Goal: Information Seeking & Learning: Check status

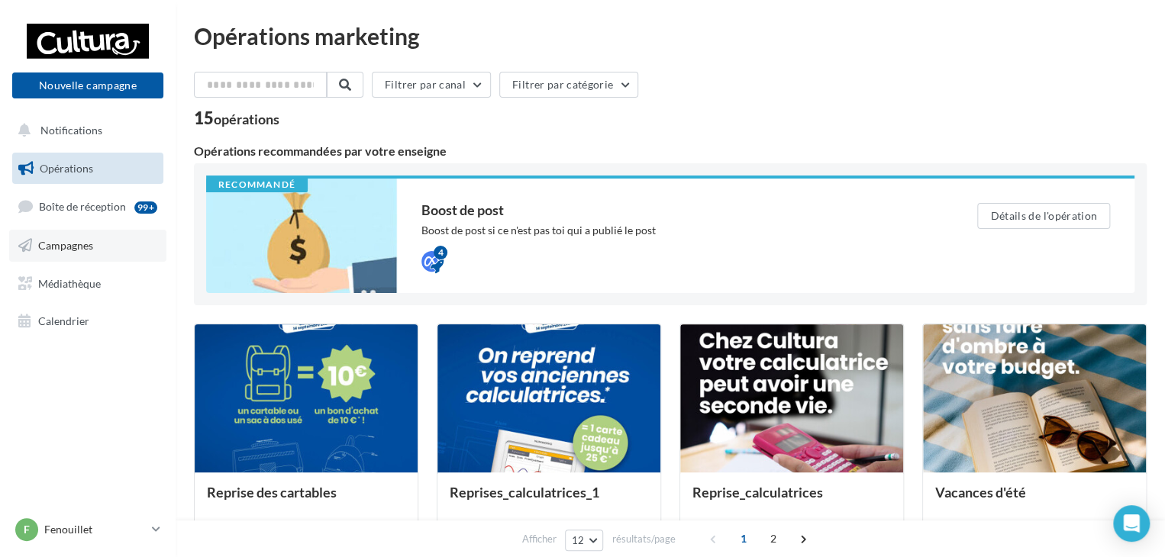
click at [103, 245] on link "Campagnes" at bounding box center [87, 246] width 157 height 32
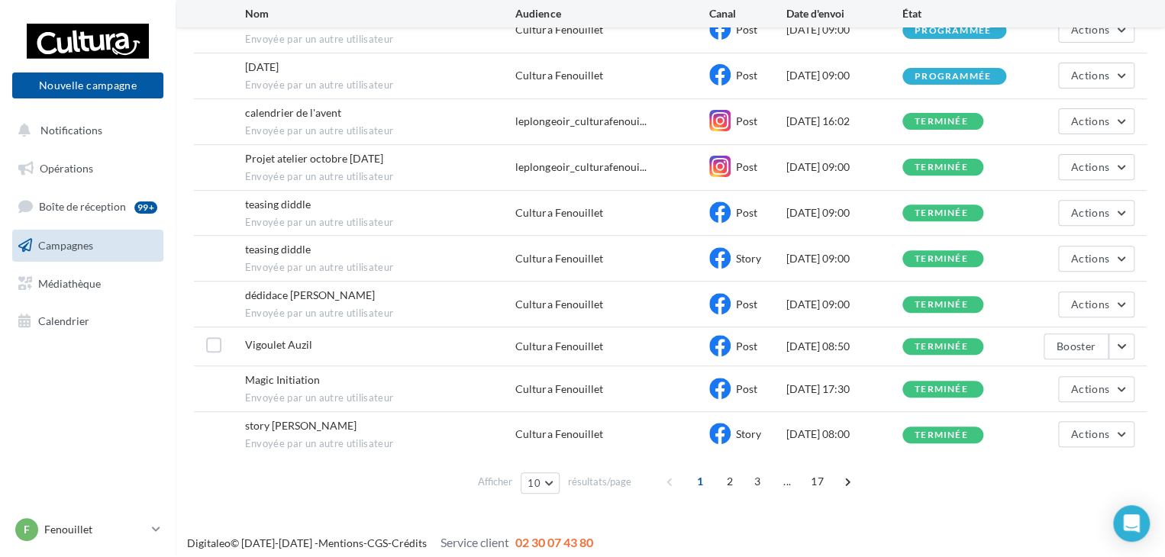
scroll to position [198, 0]
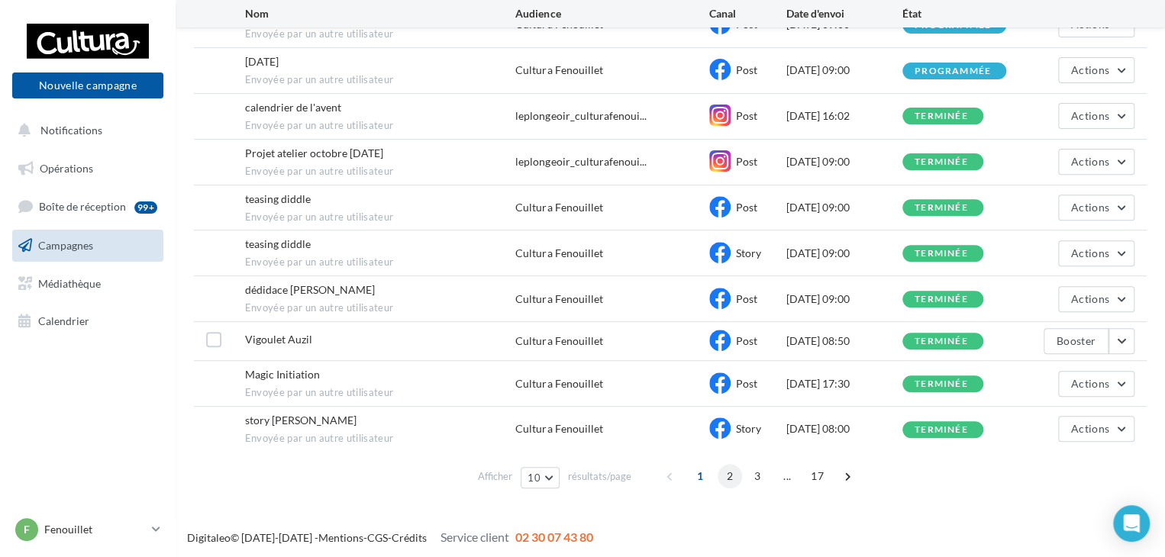
click at [730, 472] on span "2" at bounding box center [729, 476] width 24 height 24
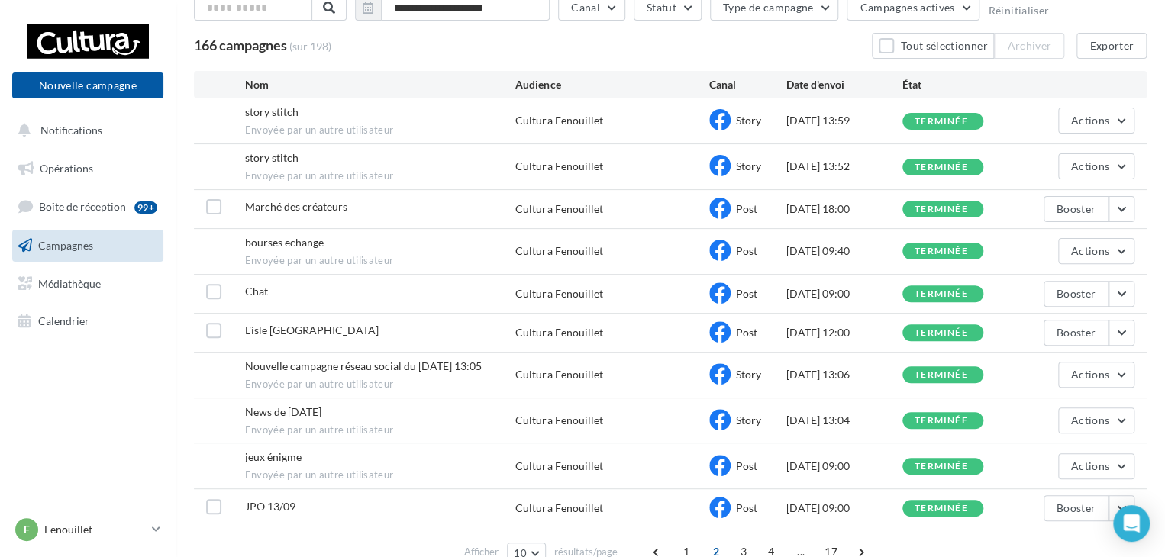
scroll to position [177, 0]
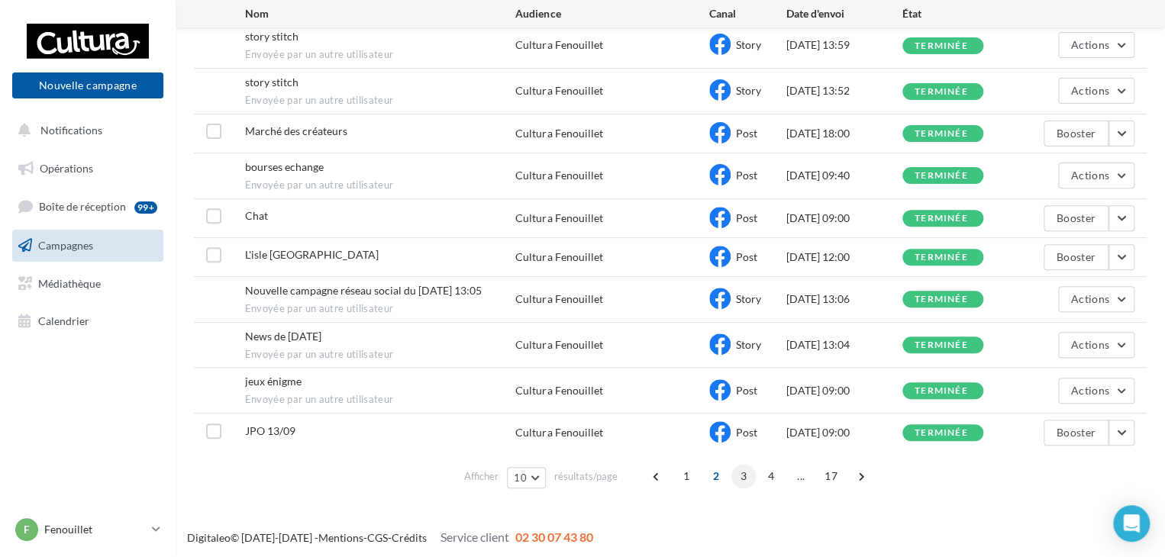
click at [739, 474] on span "3" at bounding box center [743, 476] width 24 height 24
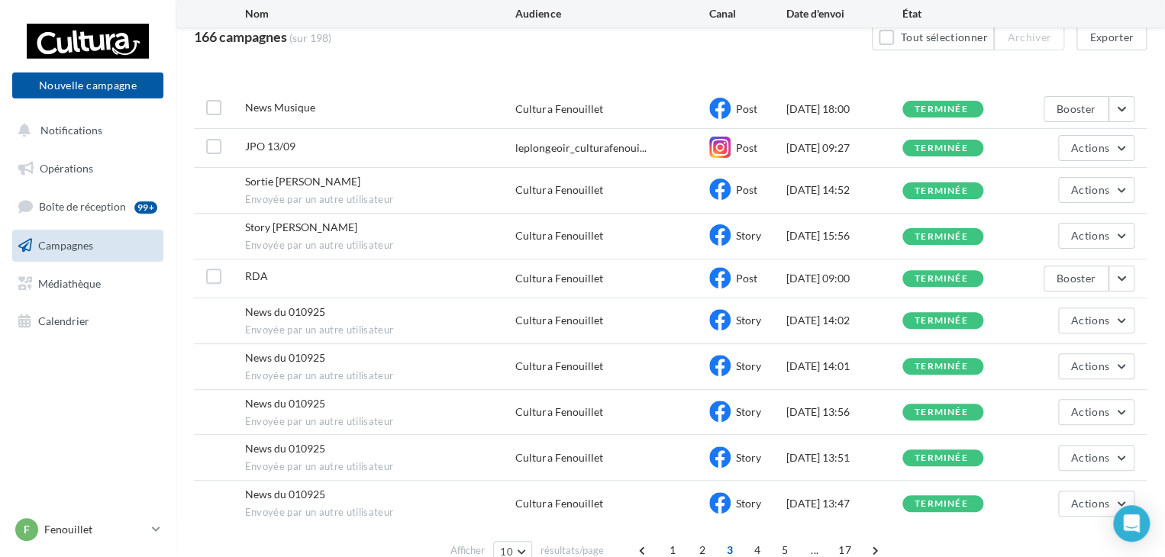
scroll to position [184, 0]
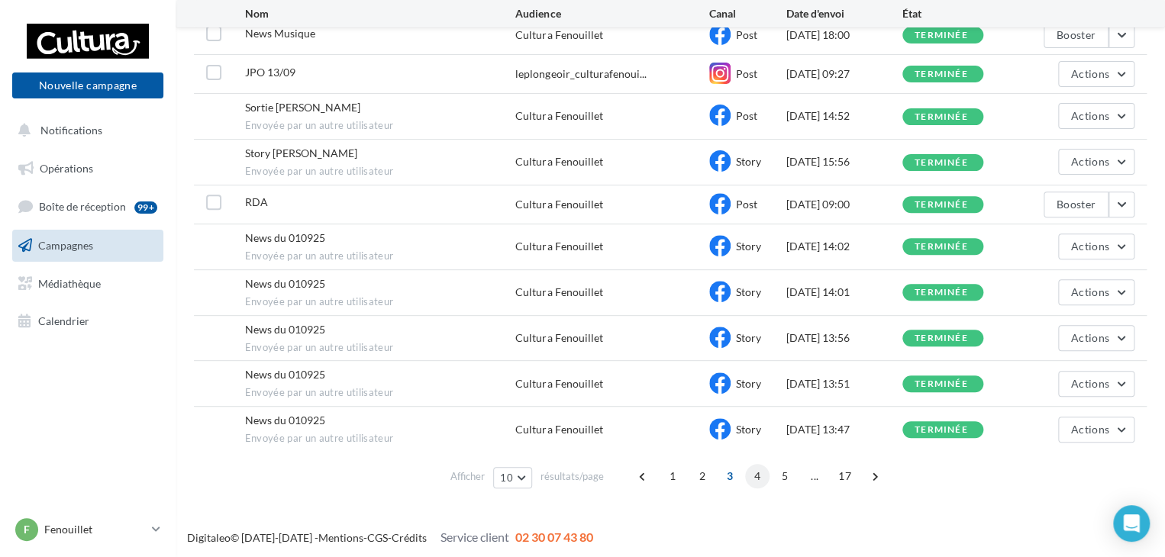
click at [757, 472] on span "4" at bounding box center [757, 476] width 24 height 24
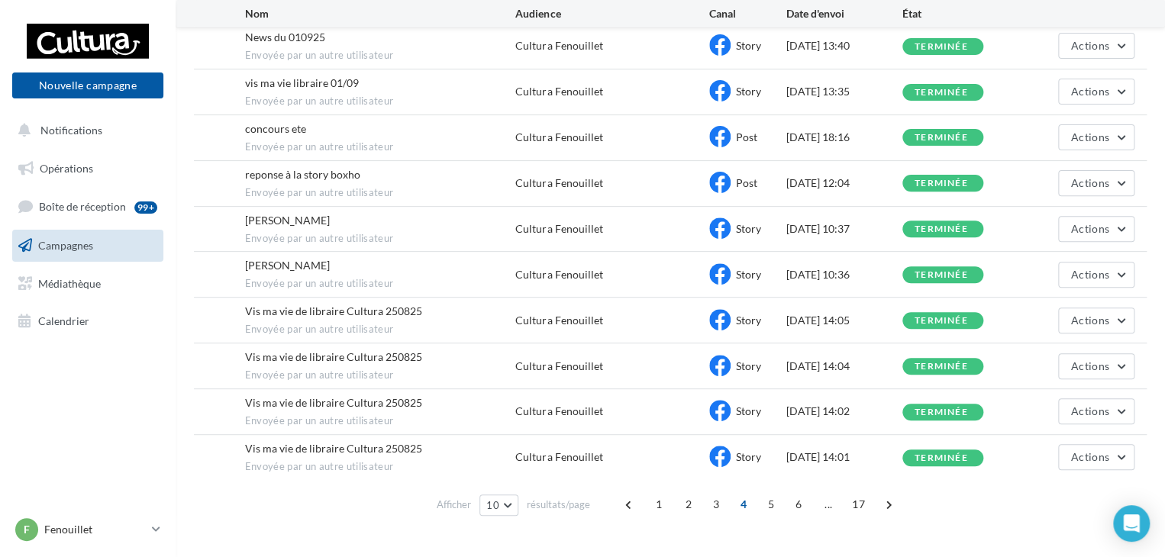
scroll to position [178, 0]
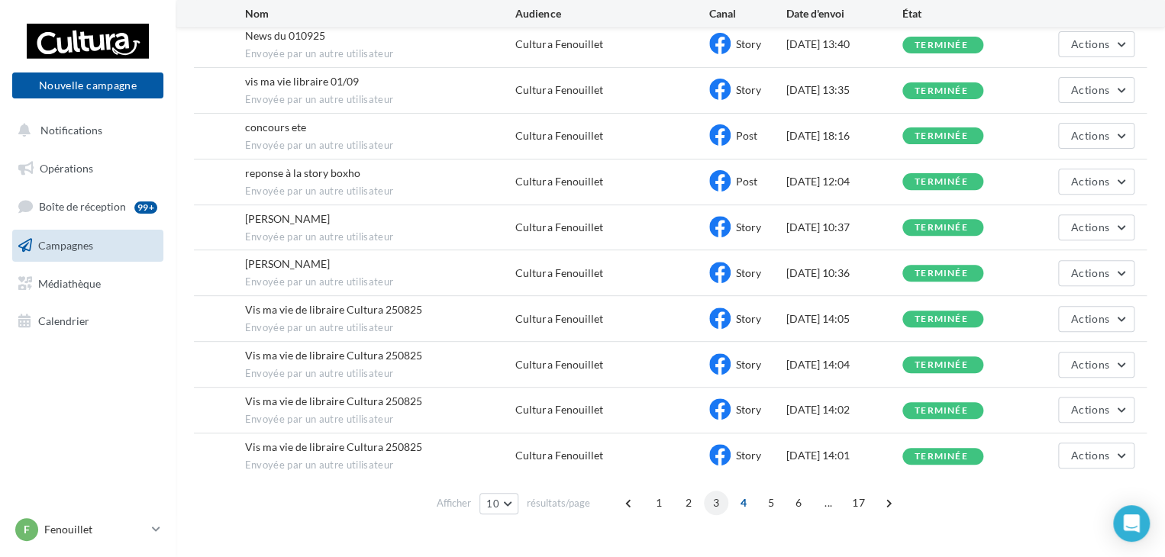
click at [709, 495] on span "3" at bounding box center [716, 503] width 24 height 24
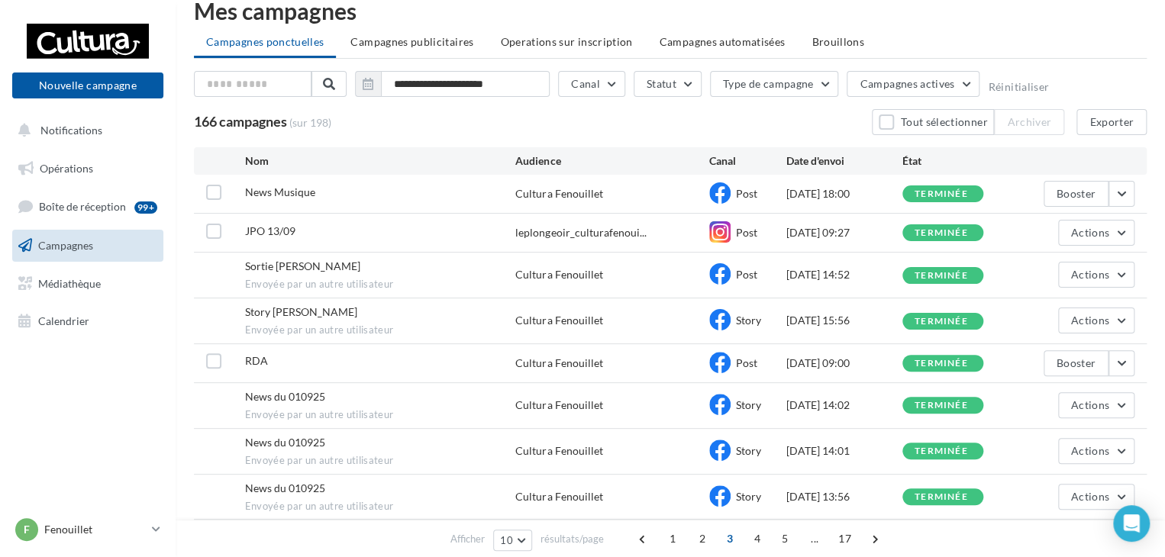
scroll to position [0, 0]
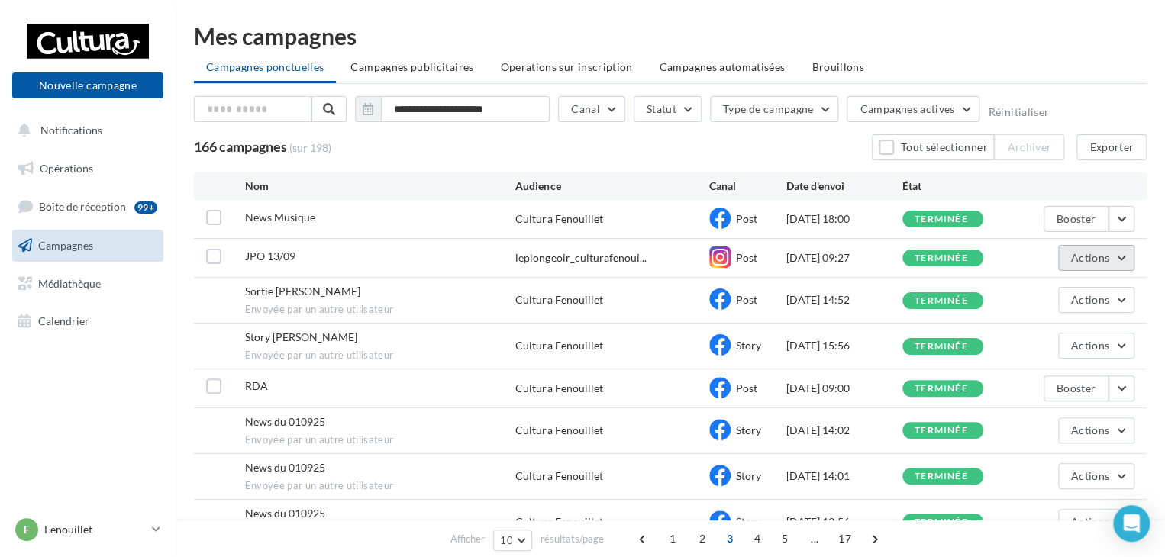
click at [1093, 253] on span "Actions" at bounding box center [1090, 257] width 38 height 13
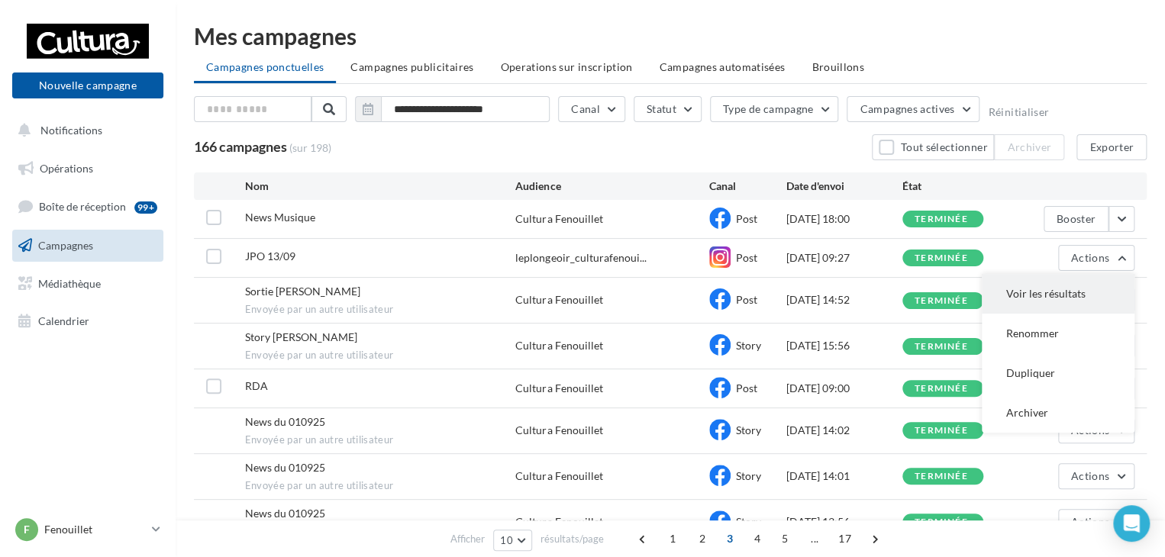
click at [1043, 299] on button "Voir les résultats" at bounding box center [1057, 294] width 153 height 40
click at [1118, 297] on button "Actions" at bounding box center [1096, 300] width 76 height 26
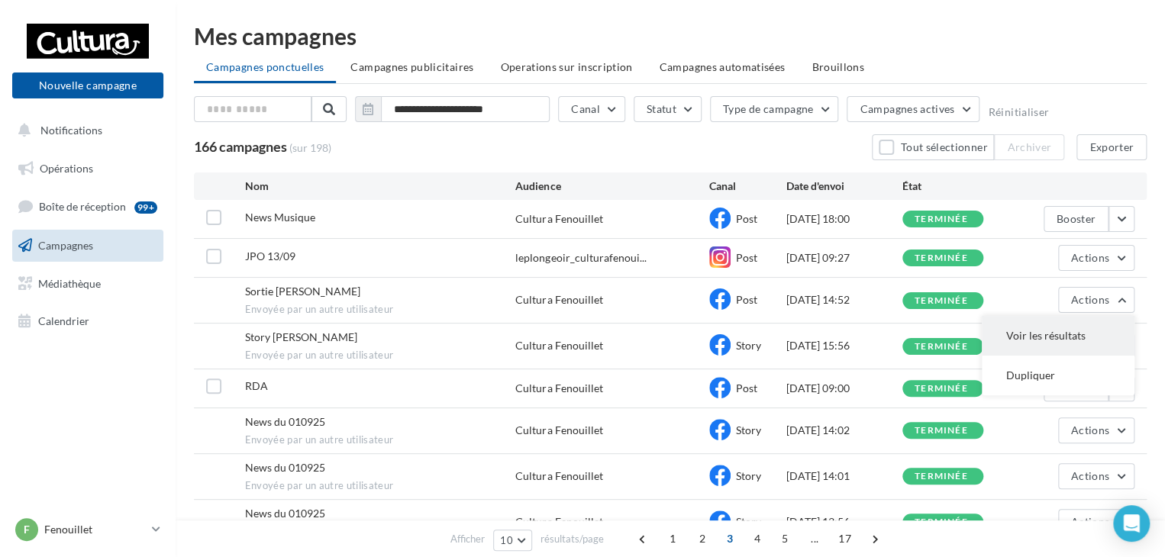
click at [1068, 327] on button "Voir les résultats" at bounding box center [1057, 336] width 153 height 40
click at [1123, 211] on button "button" at bounding box center [1121, 219] width 26 height 26
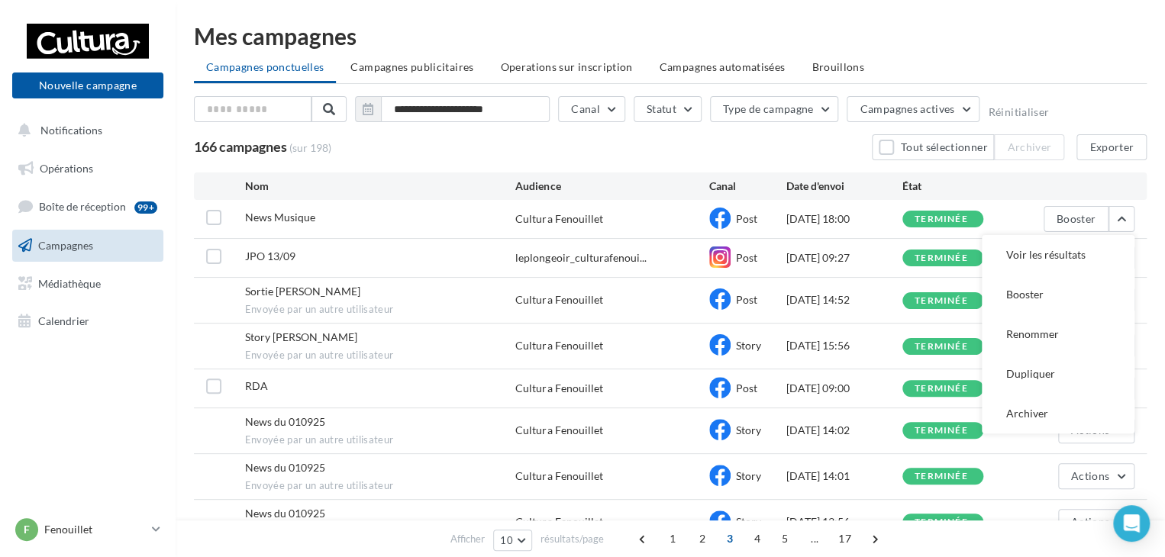
click at [1074, 254] on button "Voir les résultats" at bounding box center [1057, 255] width 153 height 40
click at [696, 536] on span "2" at bounding box center [702, 539] width 24 height 24
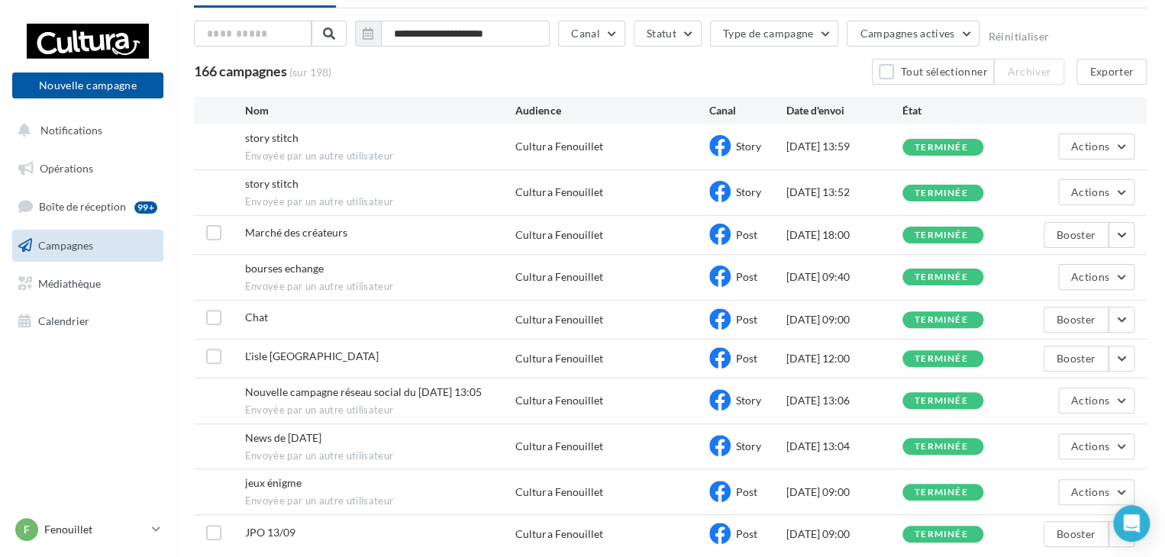
scroll to position [177, 0]
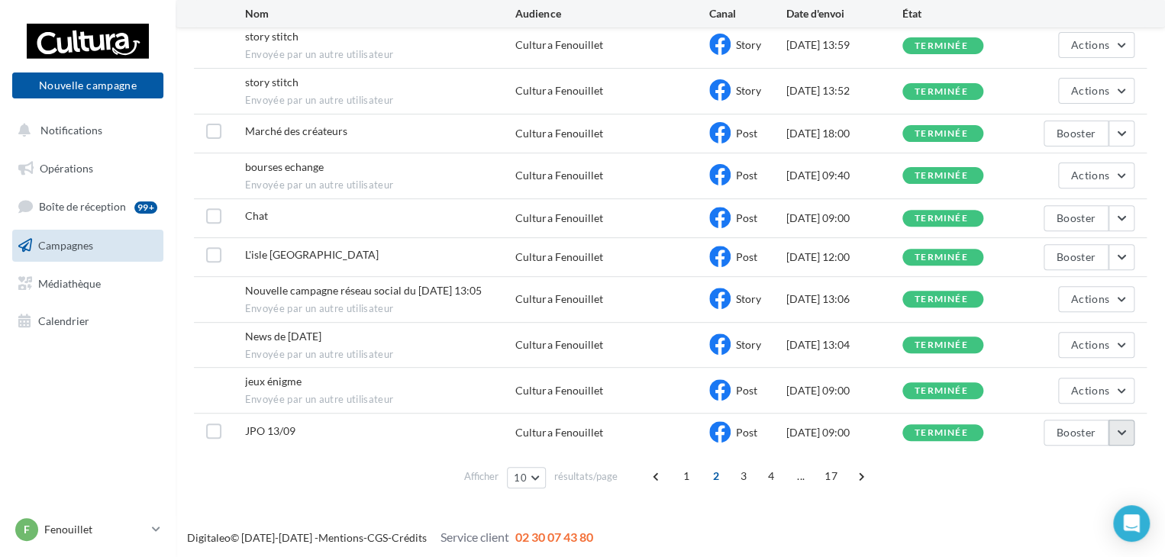
click at [1126, 431] on button "button" at bounding box center [1121, 433] width 26 height 26
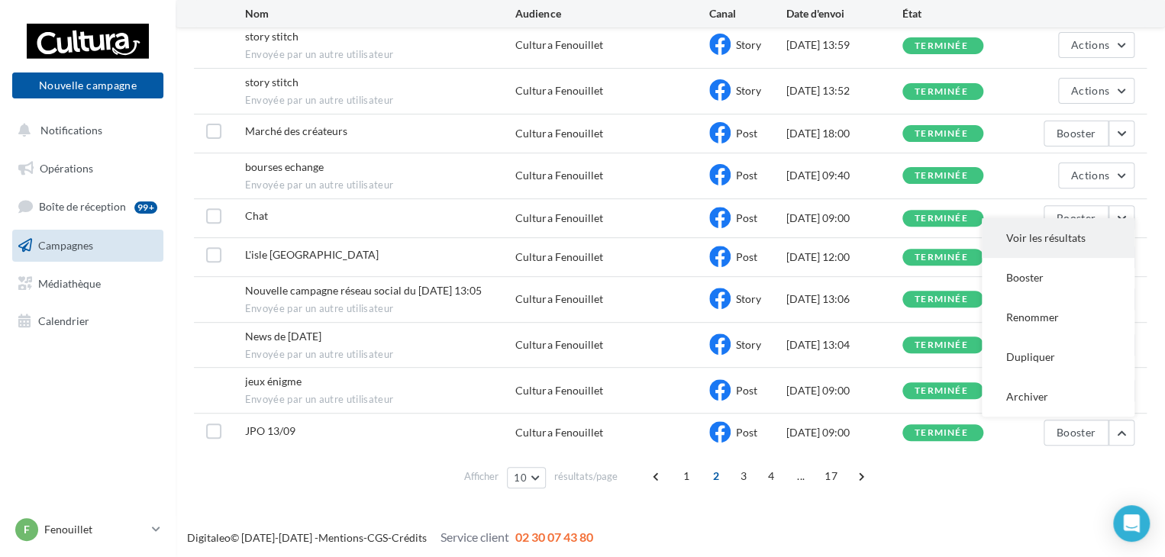
click at [1017, 230] on button "Voir les résultats" at bounding box center [1057, 238] width 153 height 40
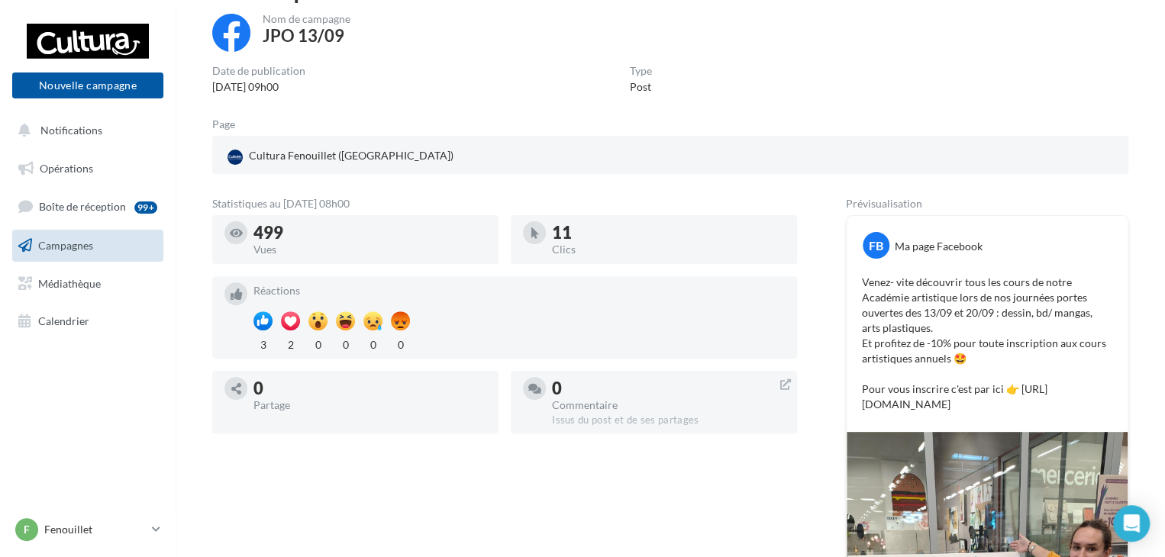
scroll to position [76, 0]
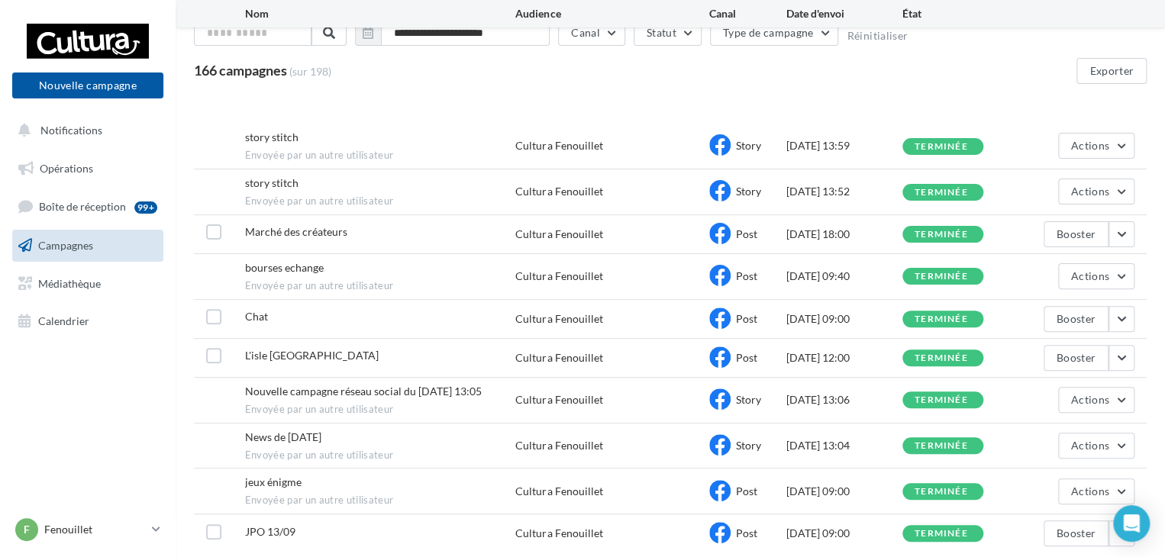
scroll to position [102, 0]
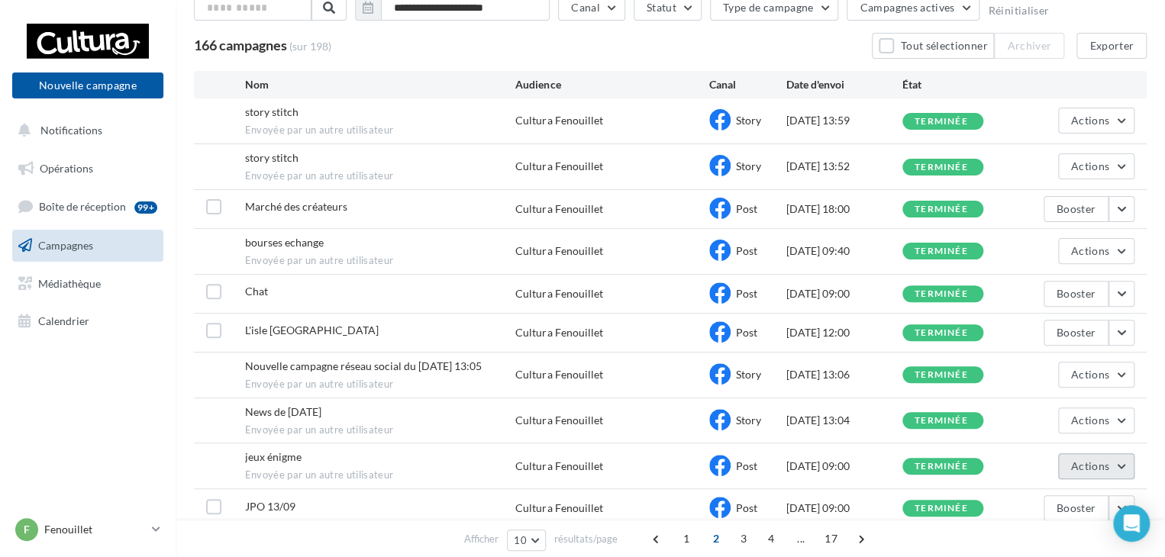
click at [1123, 461] on button "Actions" at bounding box center [1096, 466] width 76 height 26
click at [1023, 492] on button "Voir les résultats" at bounding box center [1057, 502] width 153 height 40
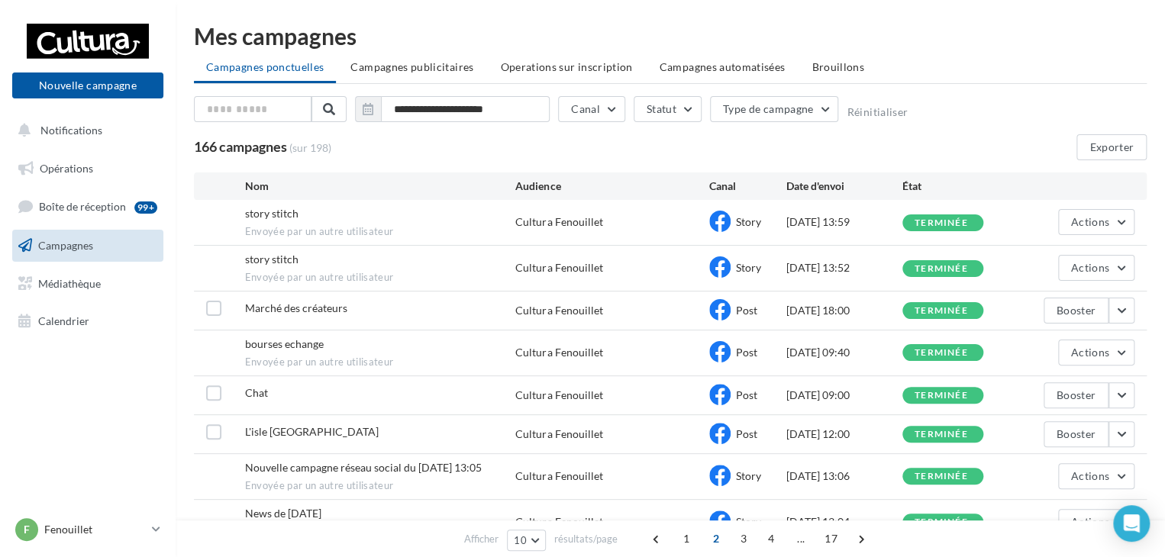
scroll to position [102, 0]
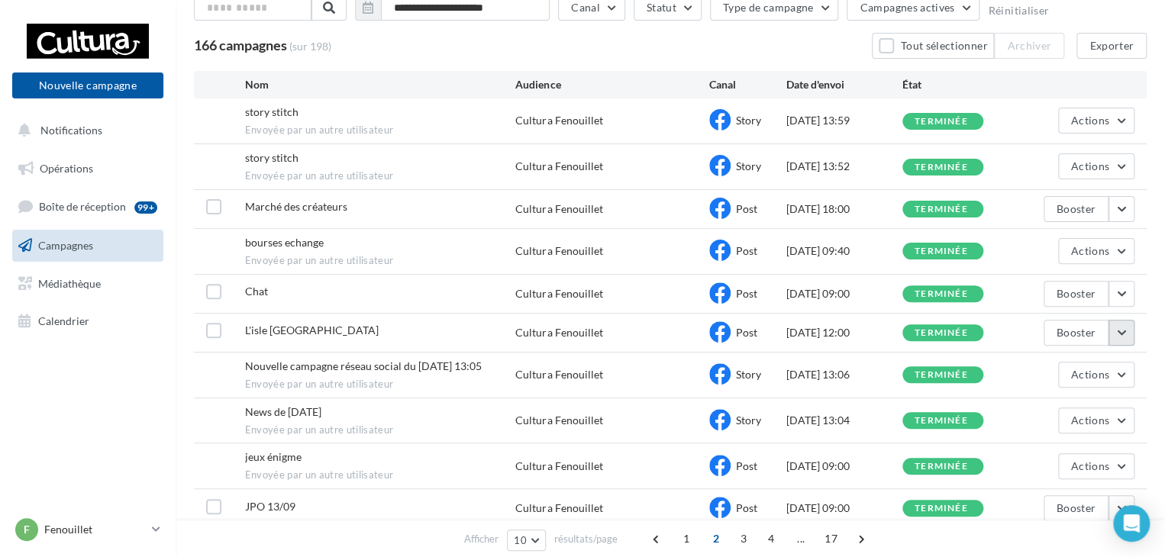
click at [1122, 325] on button "button" at bounding box center [1121, 333] width 26 height 26
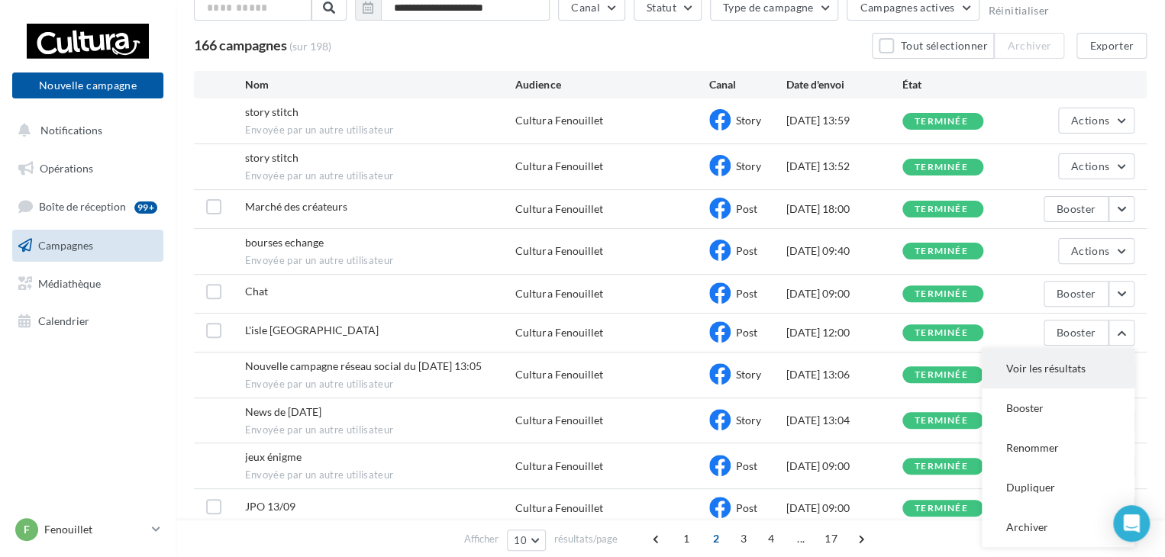
click at [1048, 366] on button "Voir les résultats" at bounding box center [1057, 369] width 153 height 40
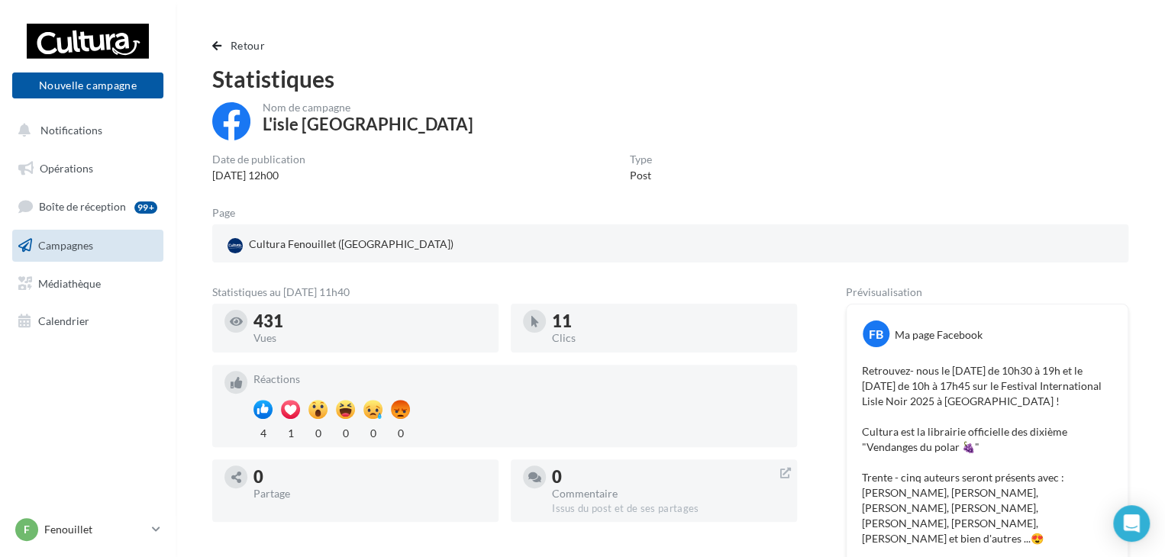
scroll to position [102, 0]
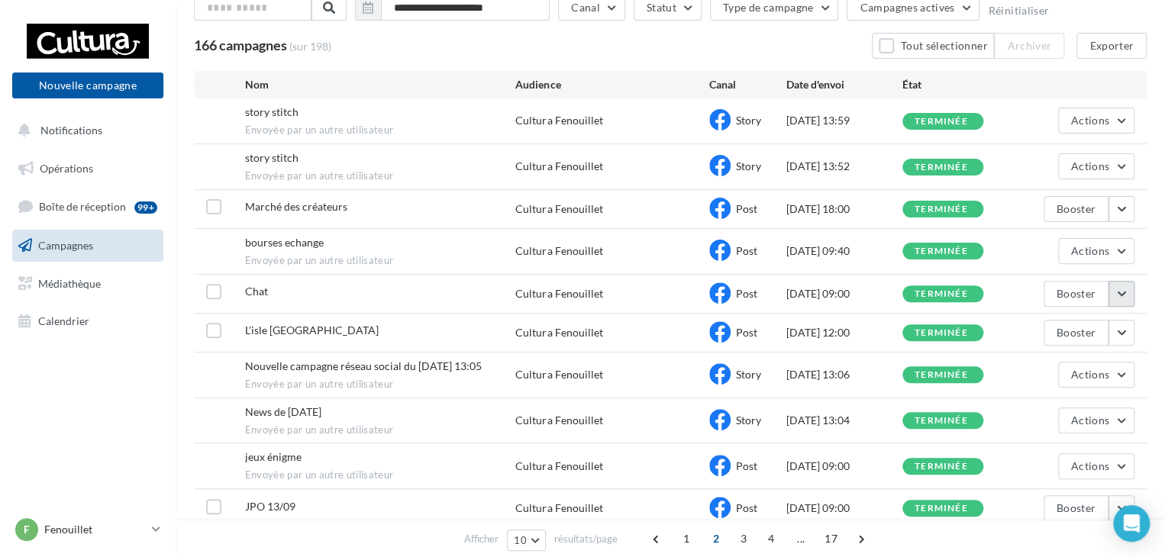
click at [1120, 291] on button "button" at bounding box center [1121, 294] width 26 height 26
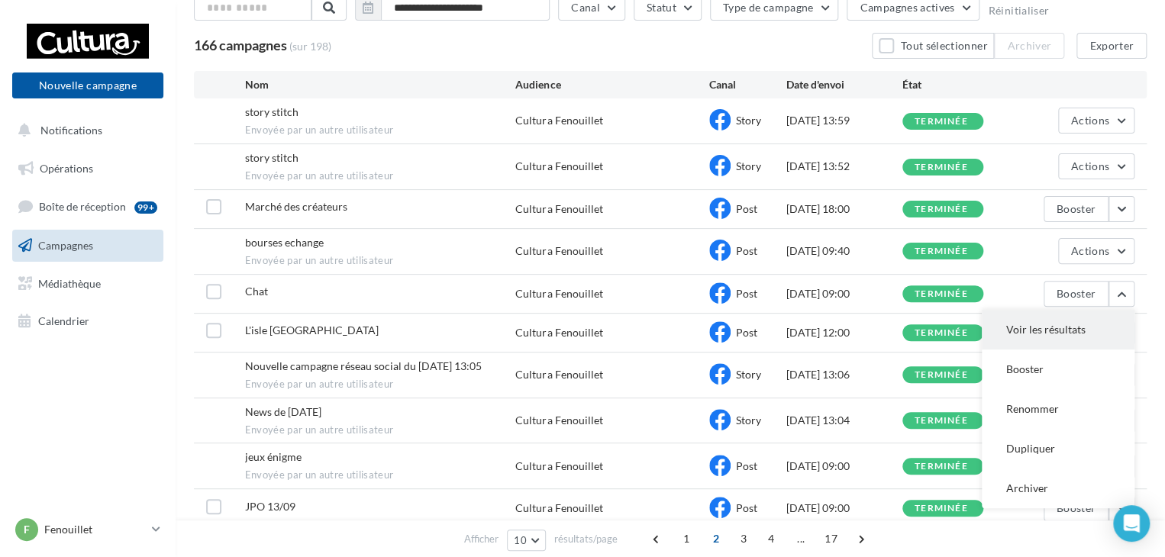
click at [1062, 334] on button "Voir les résultats" at bounding box center [1057, 330] width 153 height 40
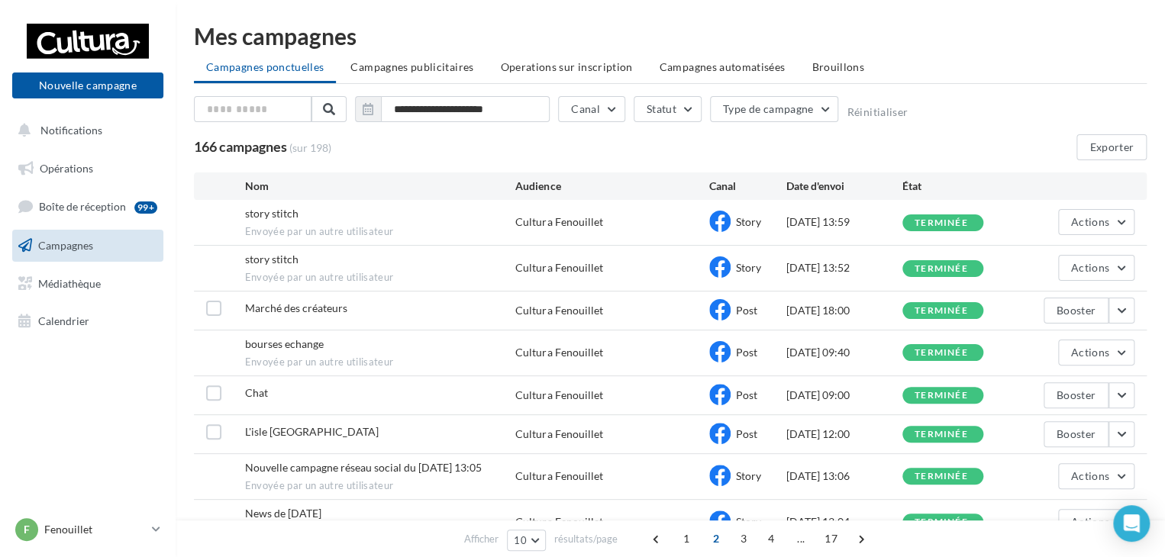
scroll to position [102, 0]
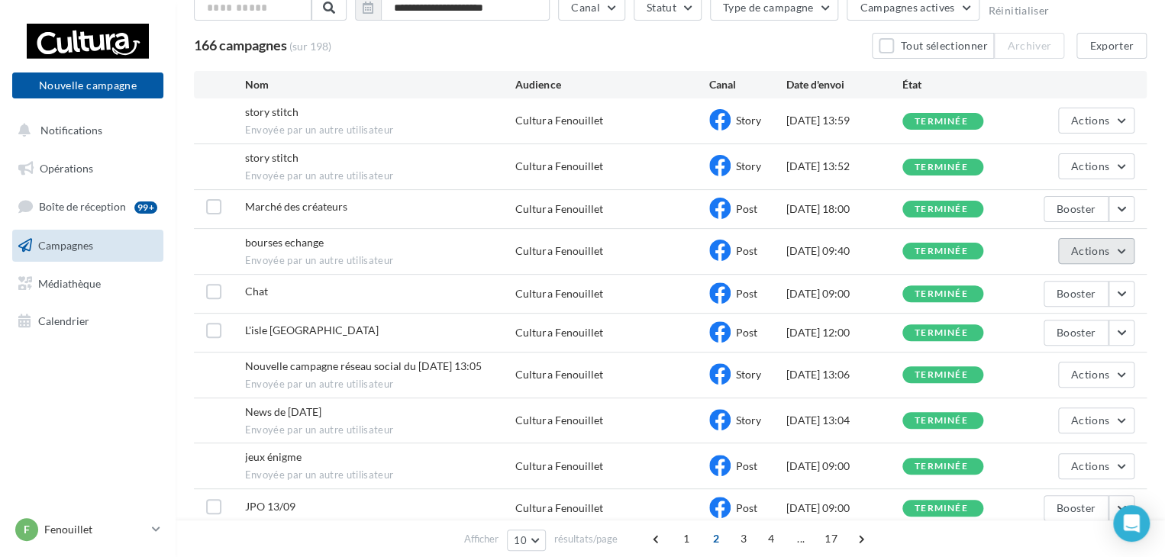
click at [1123, 251] on button "Actions" at bounding box center [1096, 251] width 76 height 26
click at [1065, 284] on button "Voir les résultats" at bounding box center [1057, 287] width 153 height 40
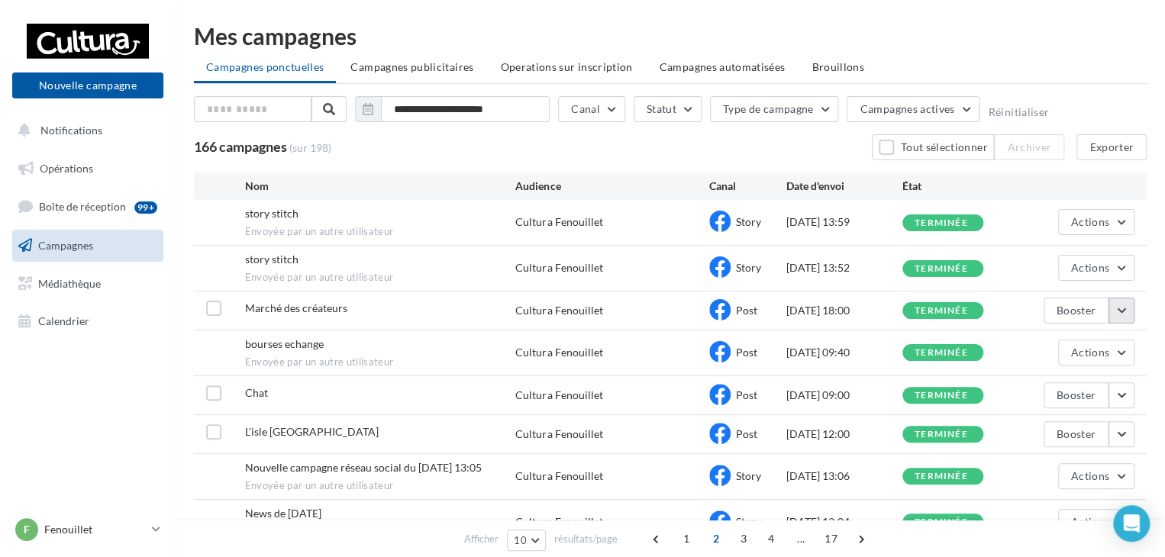
click at [1128, 308] on button "button" at bounding box center [1121, 311] width 26 height 26
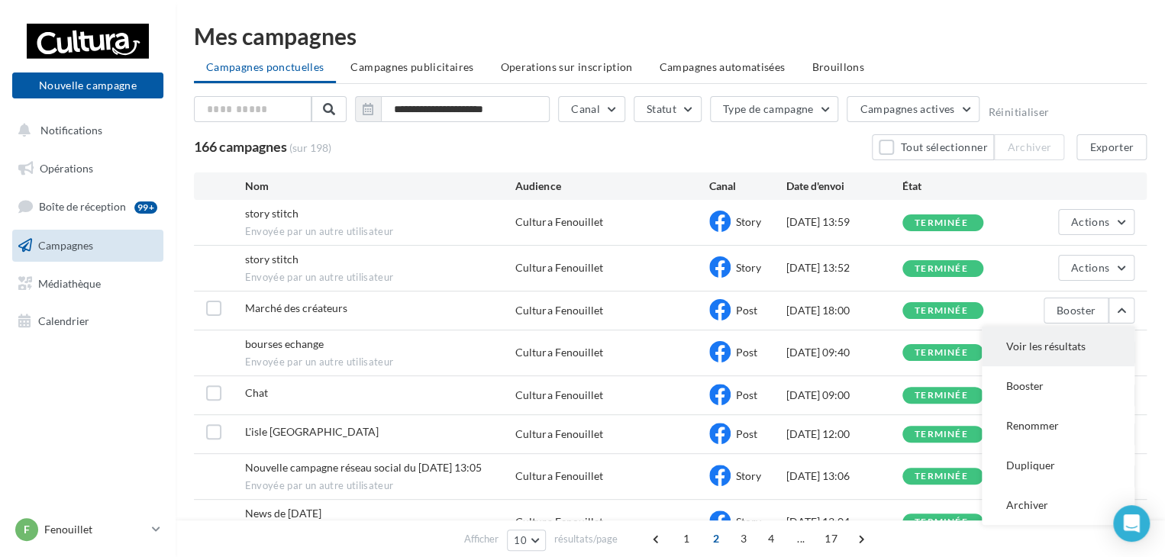
click at [1039, 343] on button "Voir les résultats" at bounding box center [1057, 347] width 153 height 40
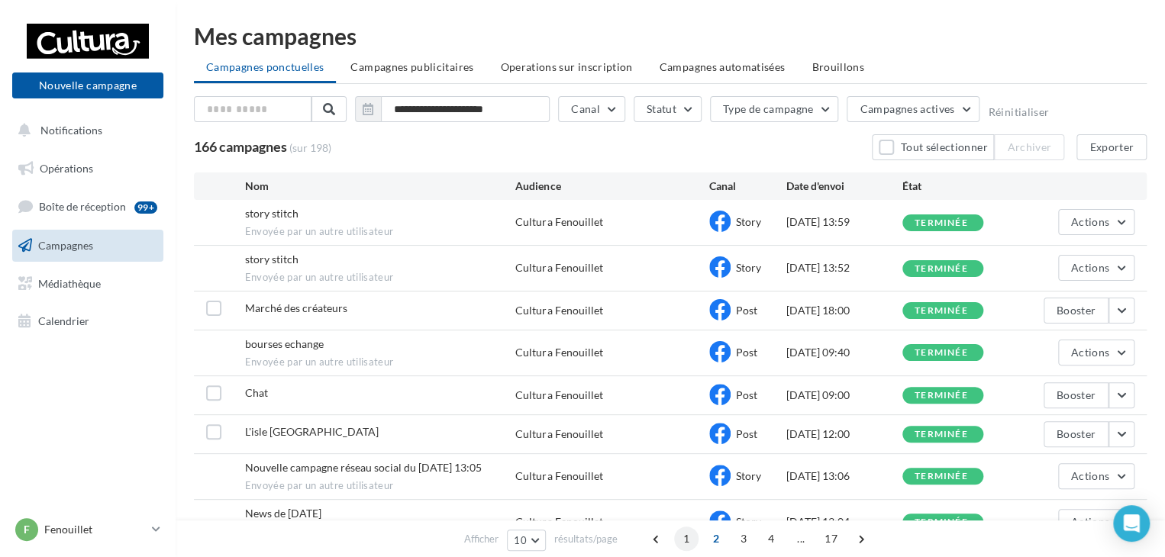
click at [687, 537] on span "1" at bounding box center [686, 539] width 24 height 24
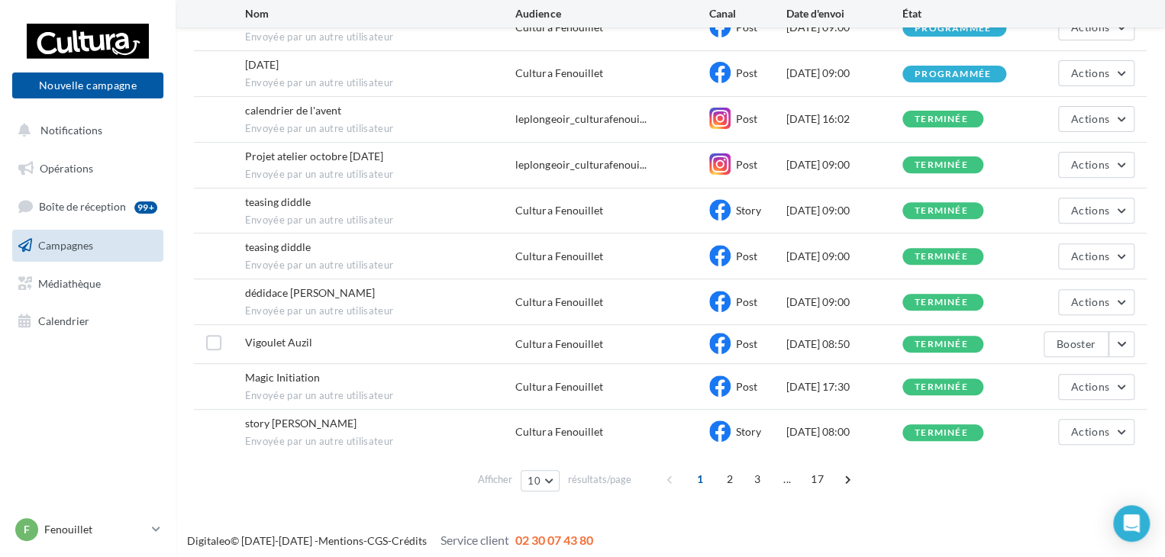
scroll to position [198, 0]
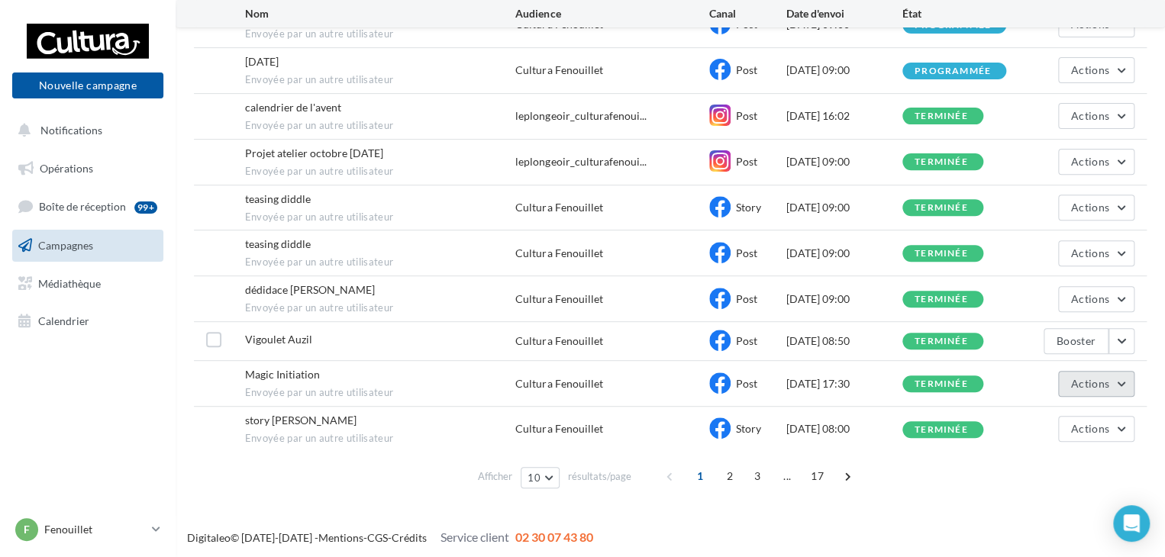
click at [1115, 379] on button "Actions" at bounding box center [1096, 384] width 76 height 26
click at [1043, 411] on button "Voir les résultats" at bounding box center [1057, 420] width 153 height 40
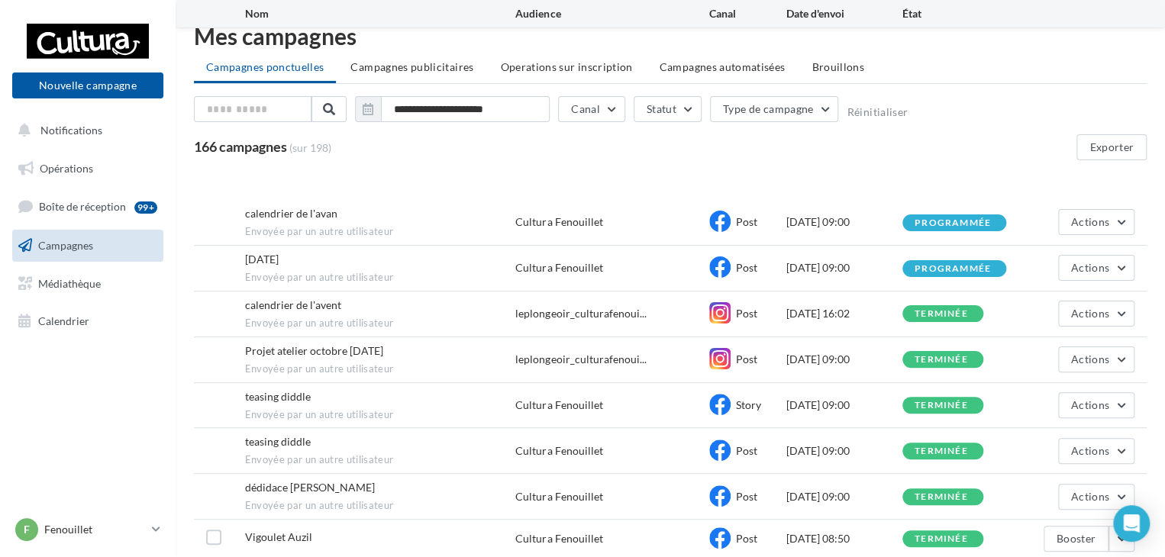
scroll to position [102, 0]
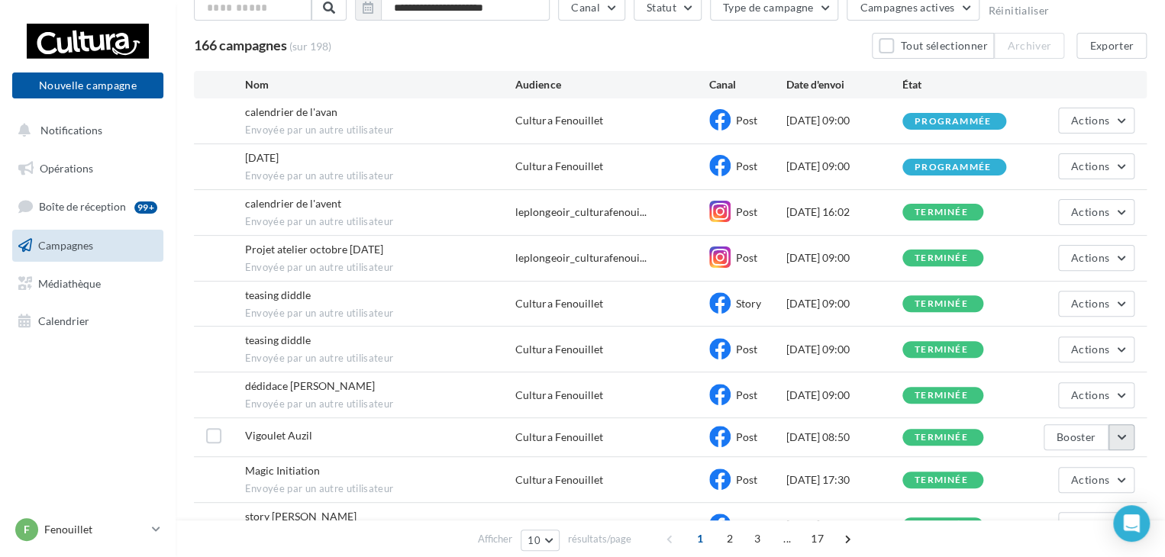
click at [1123, 439] on button "button" at bounding box center [1121, 437] width 26 height 26
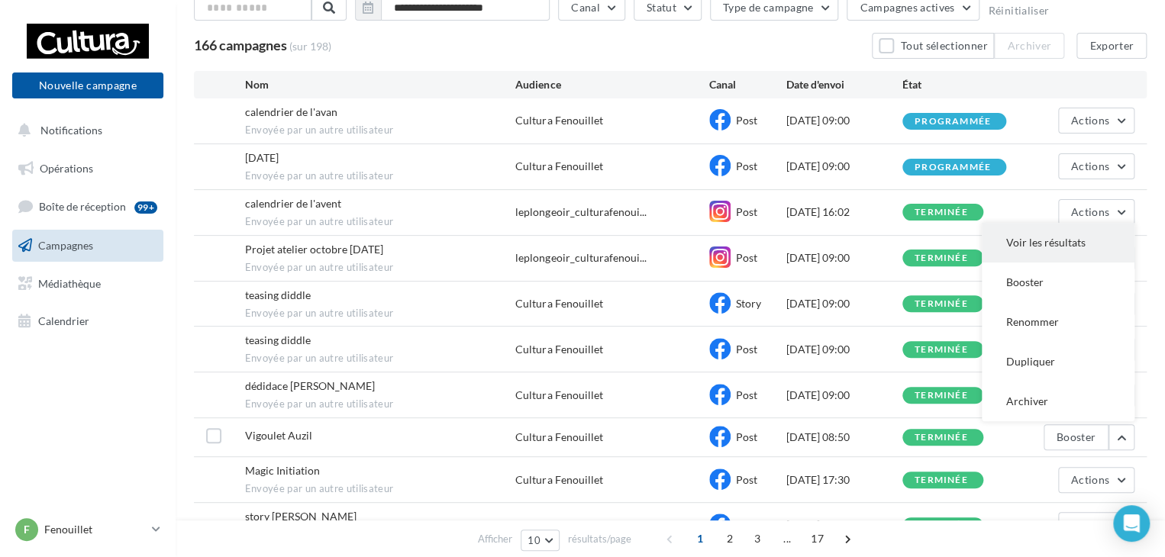
click at [1030, 233] on button "Voir les résultats" at bounding box center [1057, 243] width 153 height 40
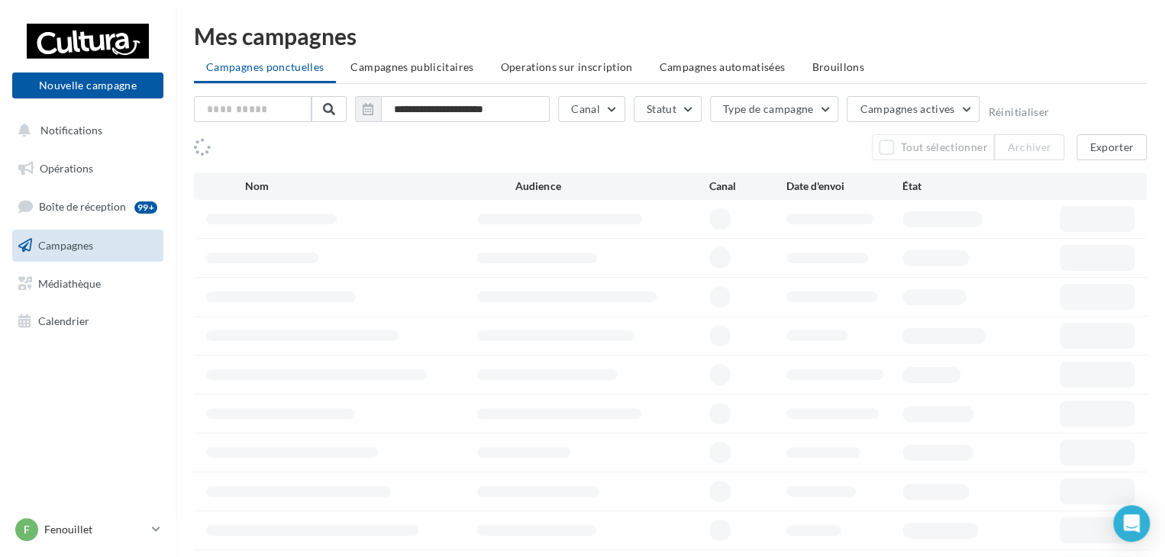
scroll to position [102, 0]
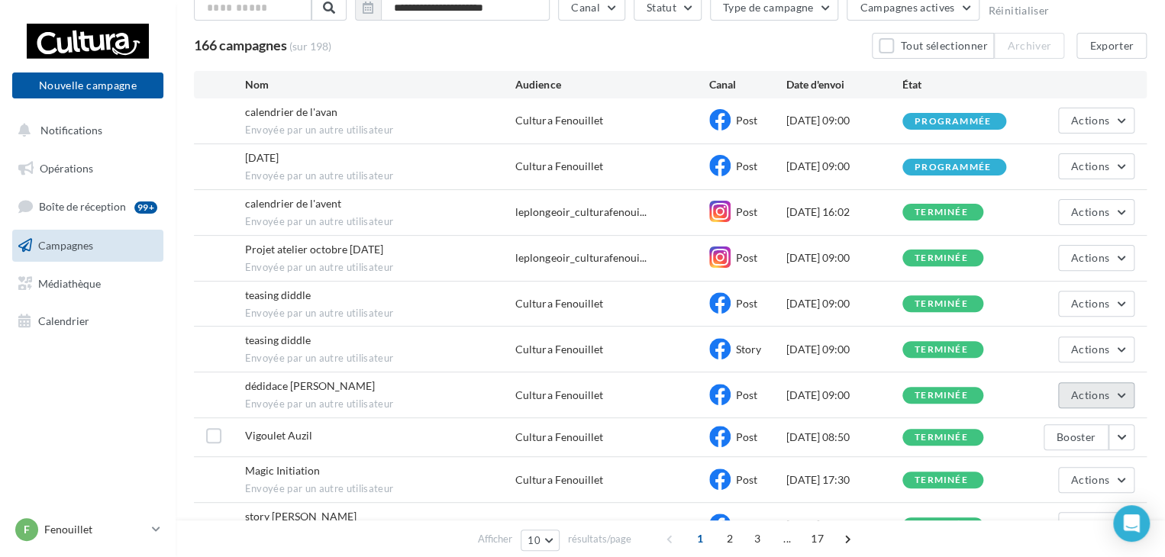
click at [1125, 386] on button "Actions" at bounding box center [1096, 395] width 76 height 26
click at [1069, 422] on button "Voir les résultats" at bounding box center [1057, 431] width 153 height 40
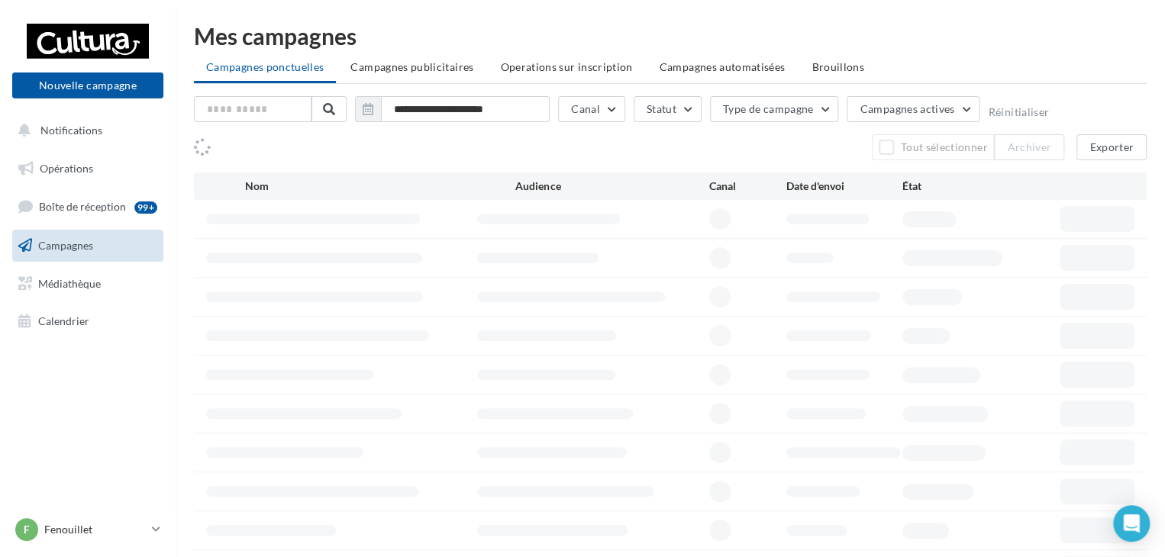
scroll to position [102, 0]
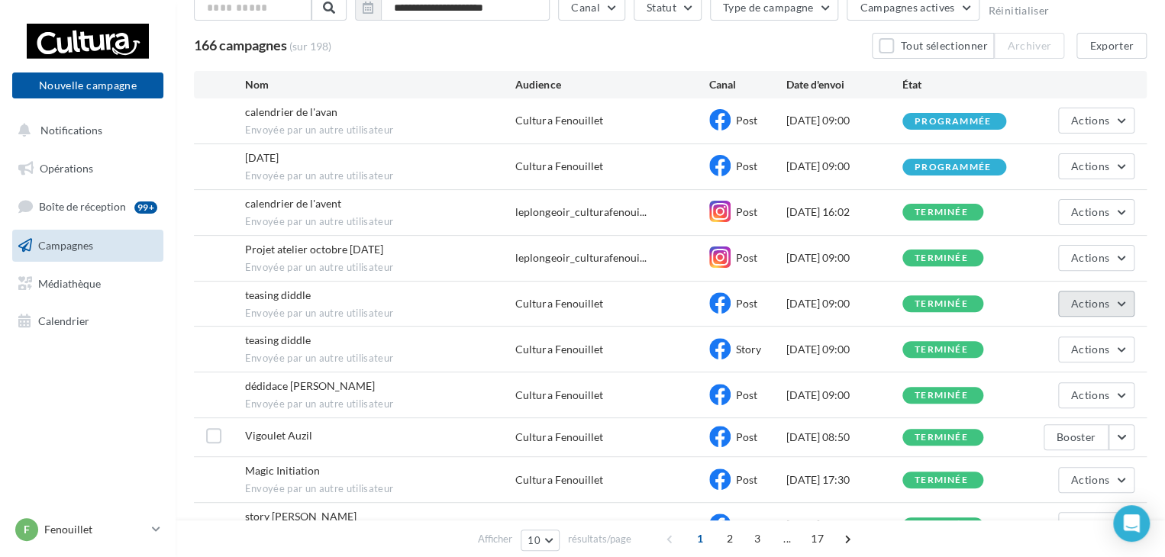
click at [1114, 293] on button "Actions" at bounding box center [1096, 304] width 76 height 26
click at [1050, 330] on button "Voir les résultats" at bounding box center [1057, 340] width 153 height 40
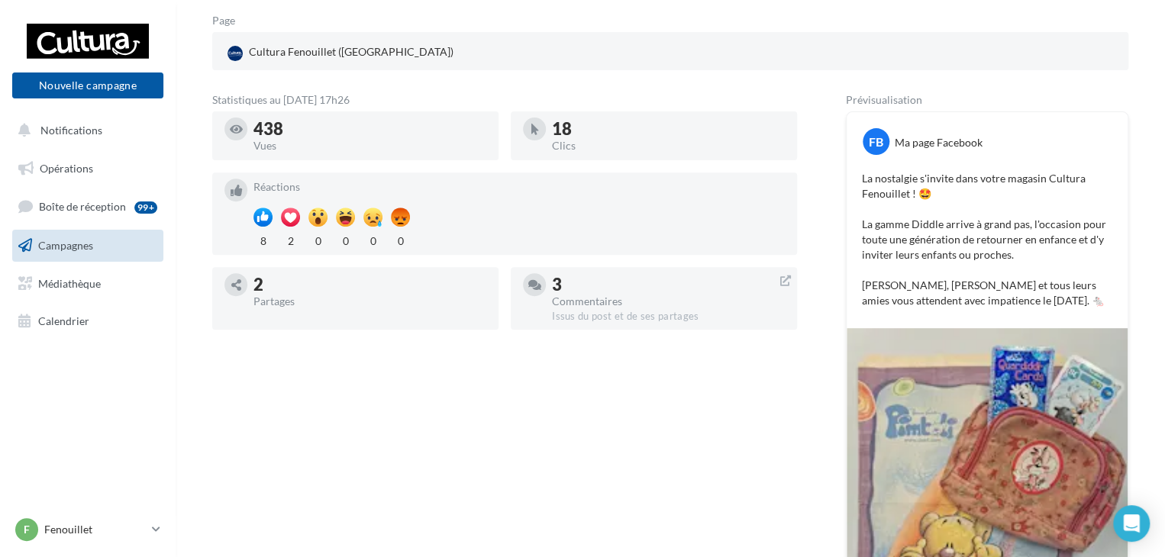
scroll to position [187, 0]
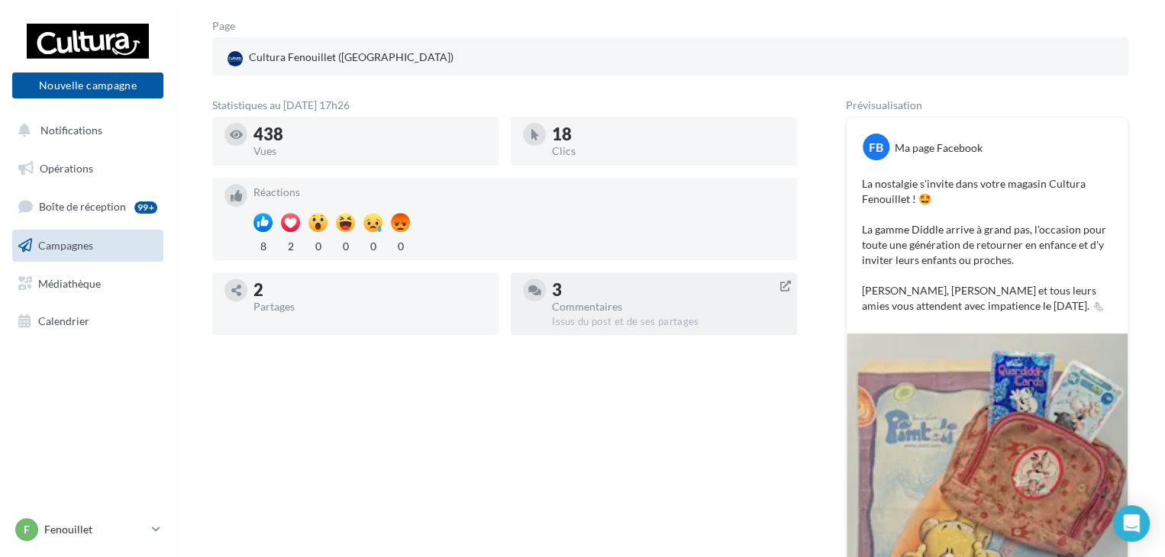
click at [618, 321] on div "Issus du post et de ses partages" at bounding box center [668, 322] width 233 height 14
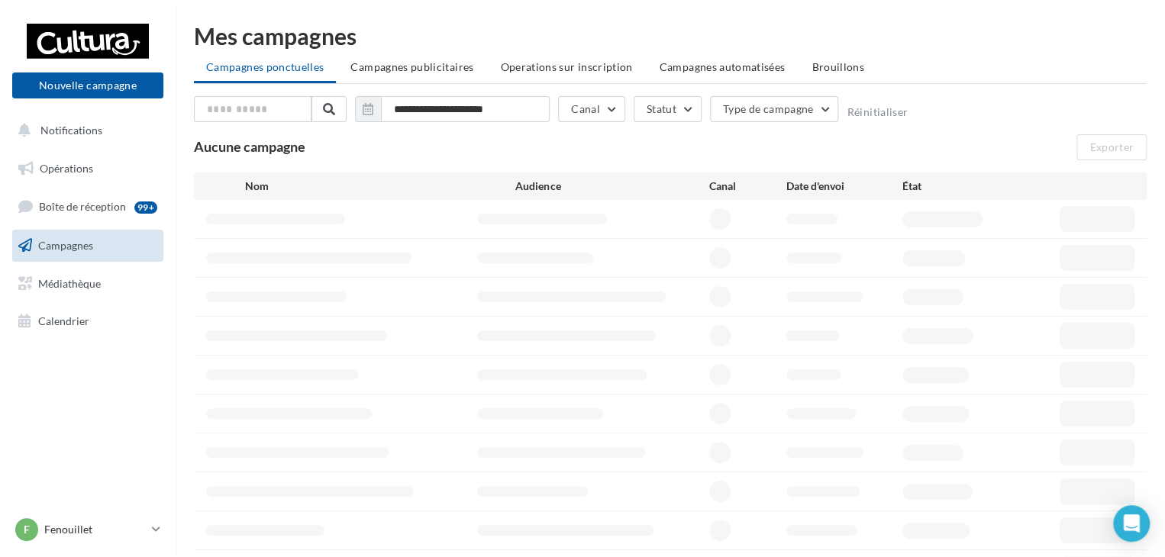
scroll to position [102, 0]
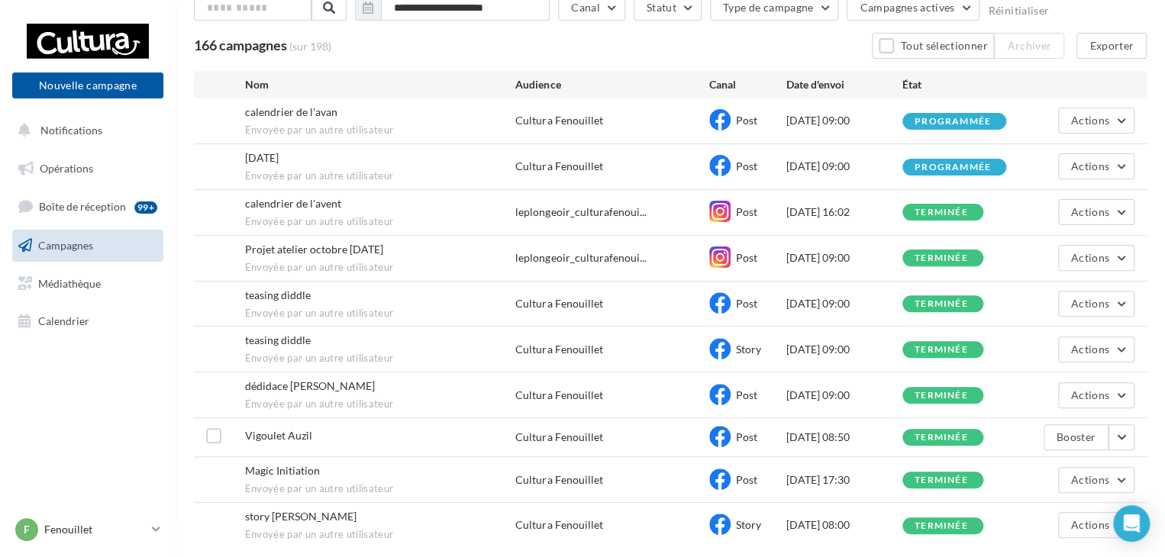
click at [311, 253] on span "Projet atelier octobre [DATE]" at bounding box center [314, 249] width 138 height 13
click at [1110, 257] on button "Actions" at bounding box center [1096, 258] width 76 height 26
click at [1066, 285] on button "Voir les résultats" at bounding box center [1057, 294] width 153 height 40
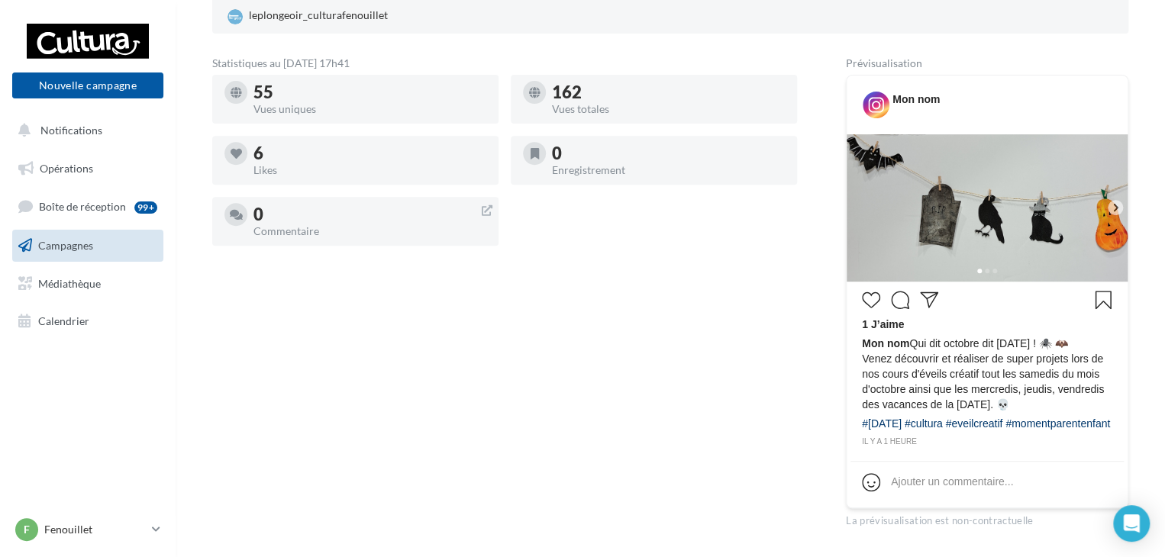
scroll to position [153, 0]
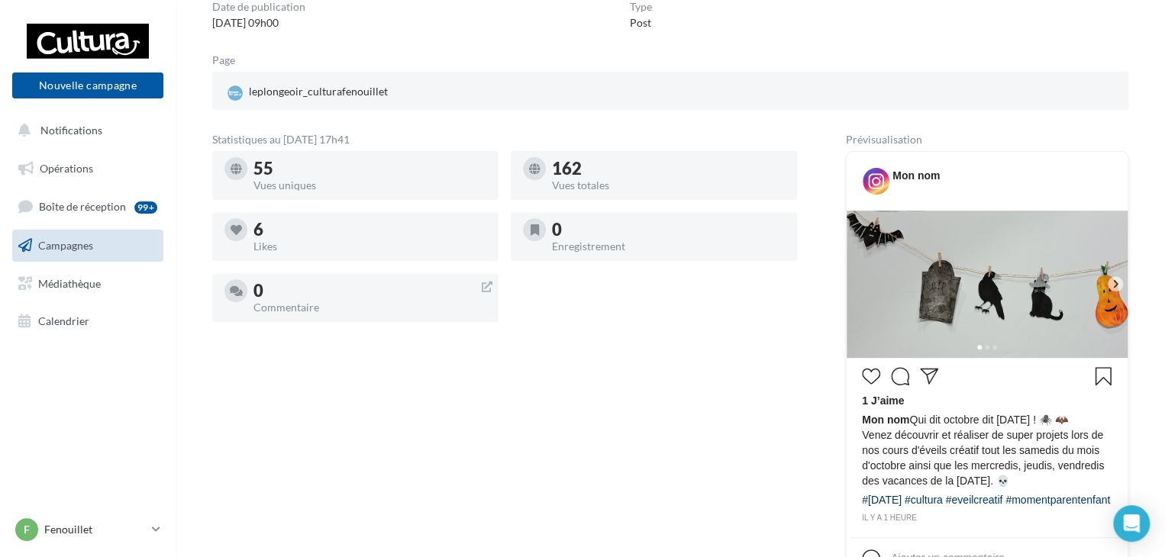
click at [1033, 333] on img at bounding box center [986, 284] width 281 height 147
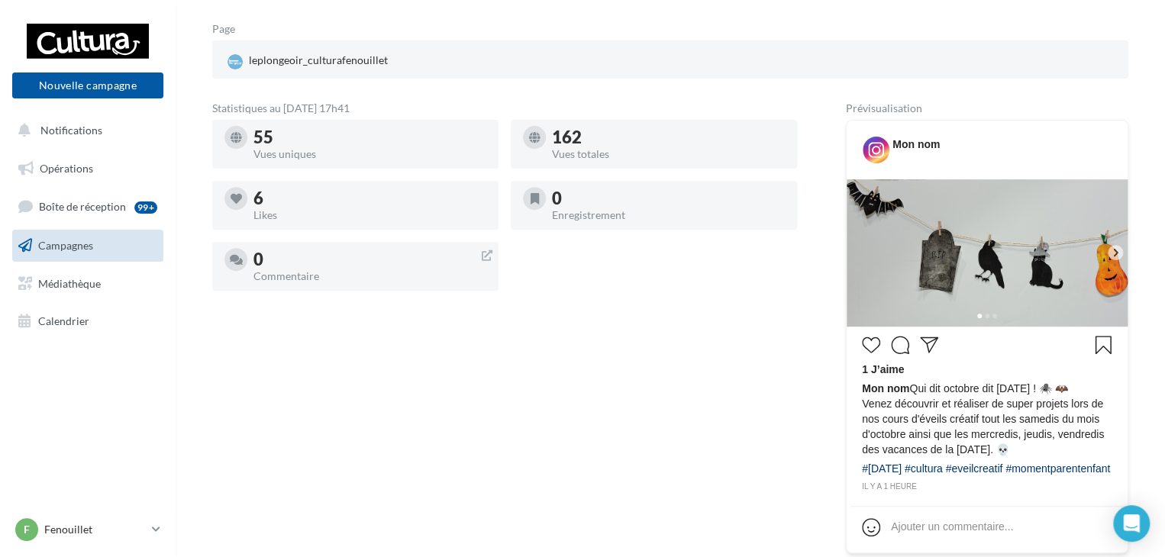
scroll to position [0, 0]
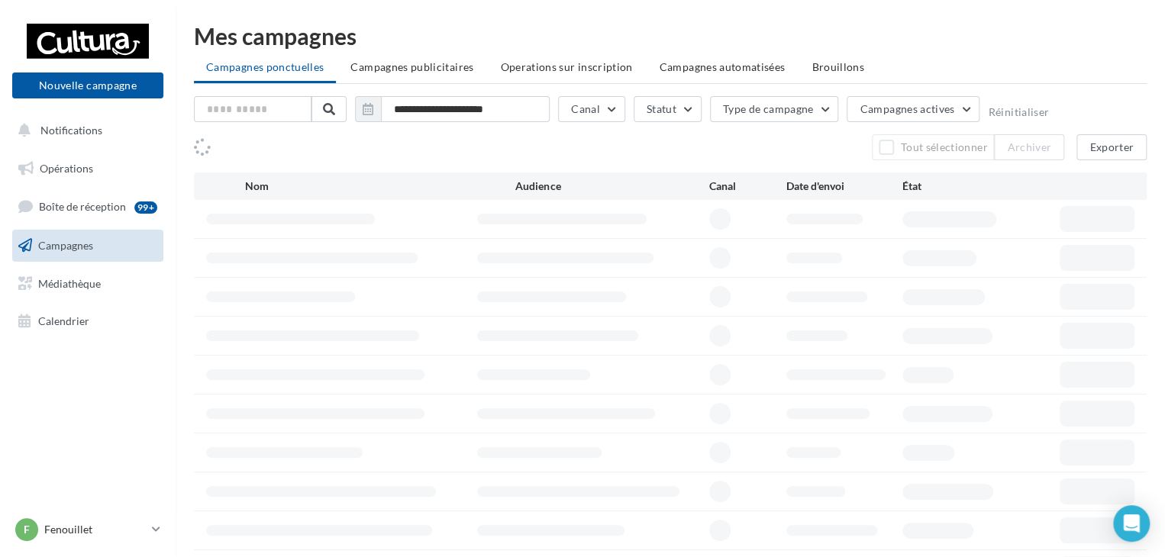
scroll to position [102, 0]
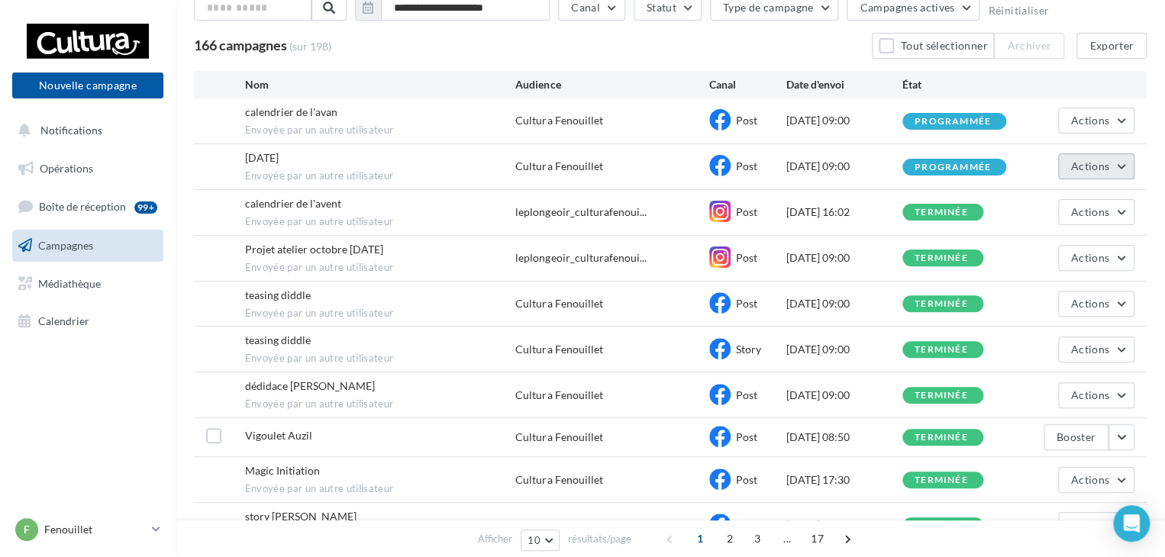
click at [1071, 169] on button "Actions" at bounding box center [1096, 166] width 76 height 26
click at [1050, 194] on button "Voir les résultats" at bounding box center [1057, 202] width 153 height 40
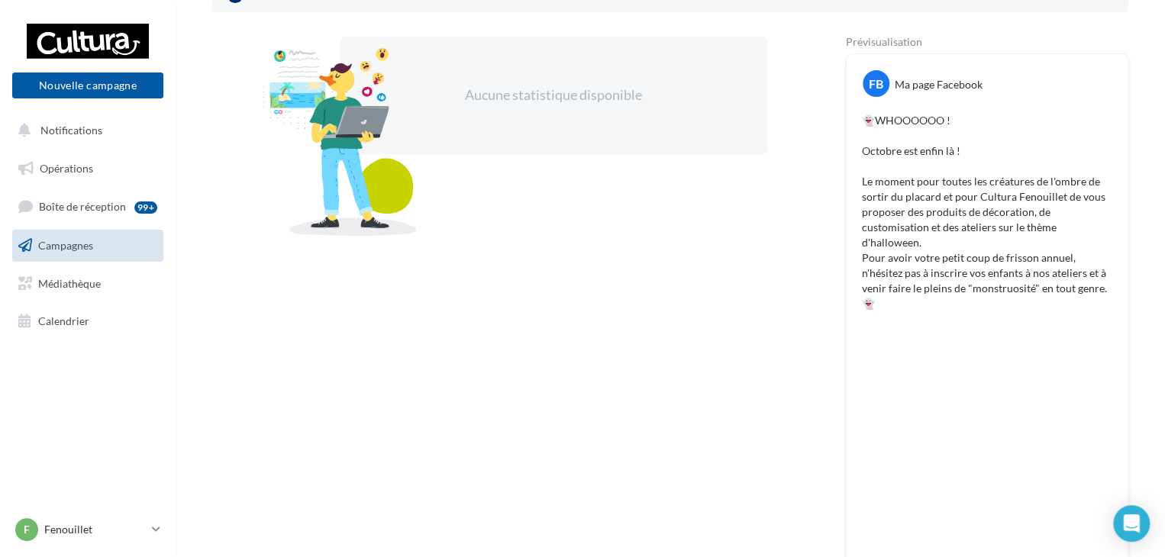
scroll to position [160, 0]
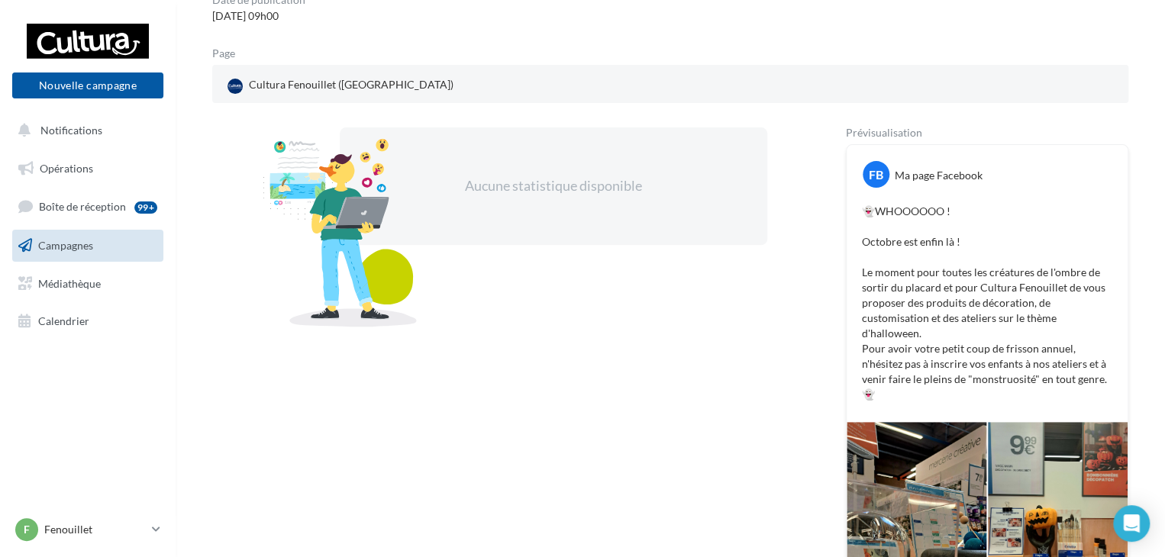
click at [991, 308] on p "👻WHOOOOOO ! Octobre est enfin là ! Le moment pour toutes les créatures de l'omb…" at bounding box center [987, 303] width 250 height 198
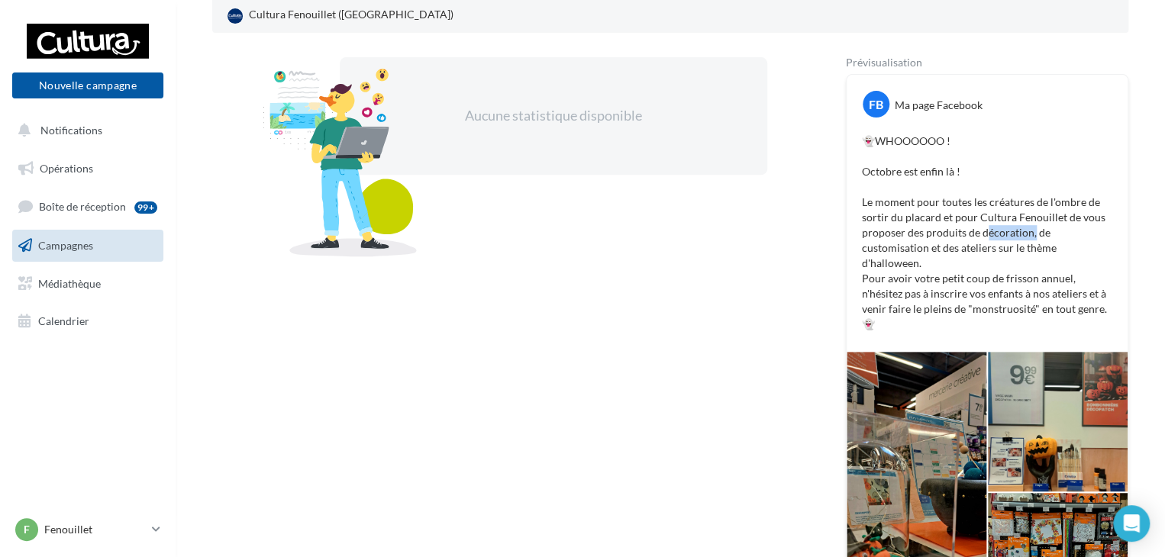
scroll to position [83, 0]
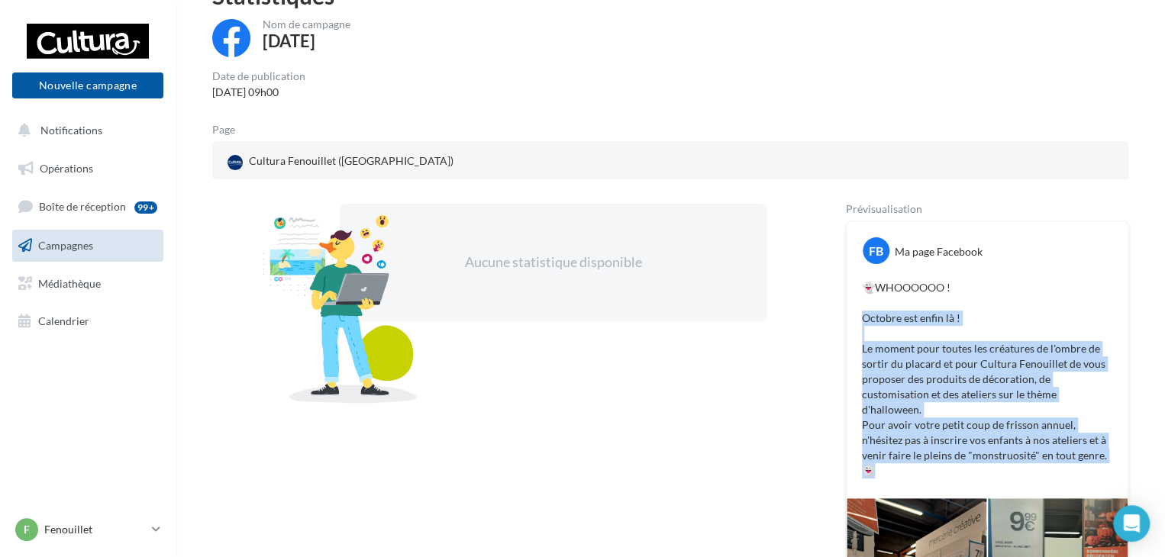
drag, startPoint x: 857, startPoint y: 317, endPoint x: 1065, endPoint y: 459, distance: 251.9
click at [1065, 459] on div "👻WHOOOOOO ! Octobre est enfin là ! Le moment pour toutes les créatures de l'omb…" at bounding box center [986, 379] width 273 height 206
click at [74, 242] on span "Campagnes" at bounding box center [65, 245] width 55 height 13
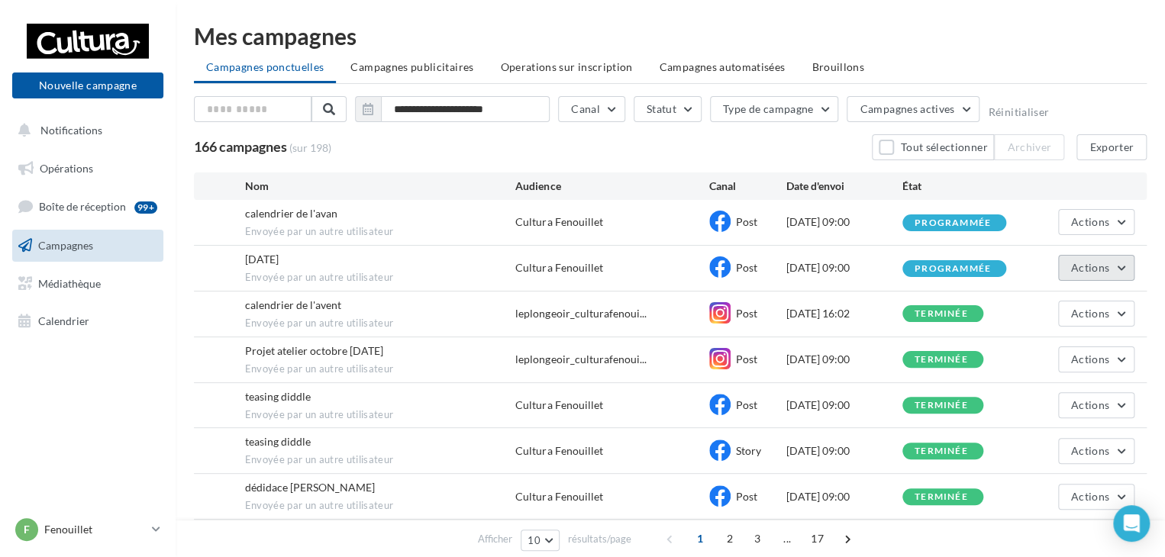
click at [1110, 266] on button "Actions" at bounding box center [1096, 268] width 76 height 26
click at [933, 265] on div "programmée" at bounding box center [952, 269] width 76 height 10
click at [933, 264] on div "programmée" at bounding box center [952, 269] width 76 height 10
click at [821, 233] on div "calendrier de l'avan Envoyée par un autre utilisateur Cultura Fenouillet Post […" at bounding box center [670, 222] width 952 height 45
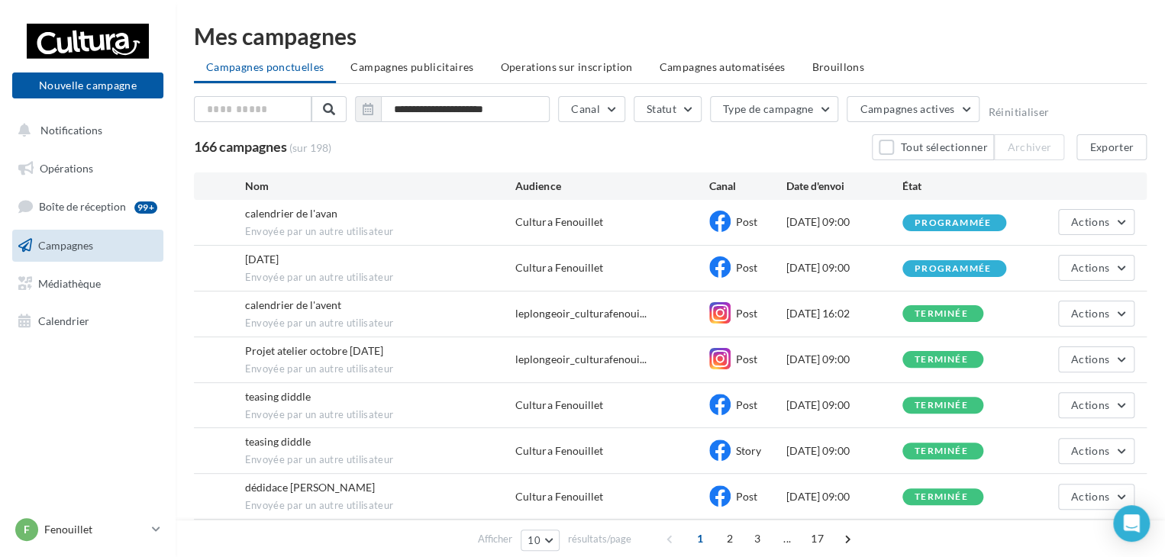
click at [353, 225] on span "Envoyée par un autre utilisateur" at bounding box center [380, 232] width 271 height 14
click at [1115, 213] on button "Actions" at bounding box center [1096, 222] width 76 height 26
click at [1078, 244] on button "Voir les résultats" at bounding box center [1057, 258] width 153 height 40
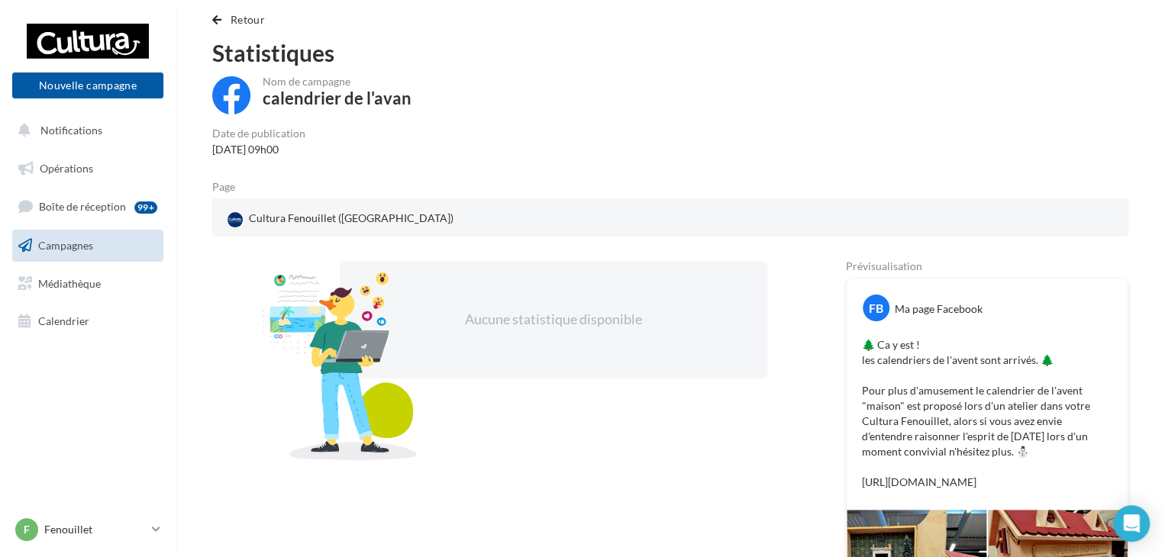
scroll to position [7, 0]
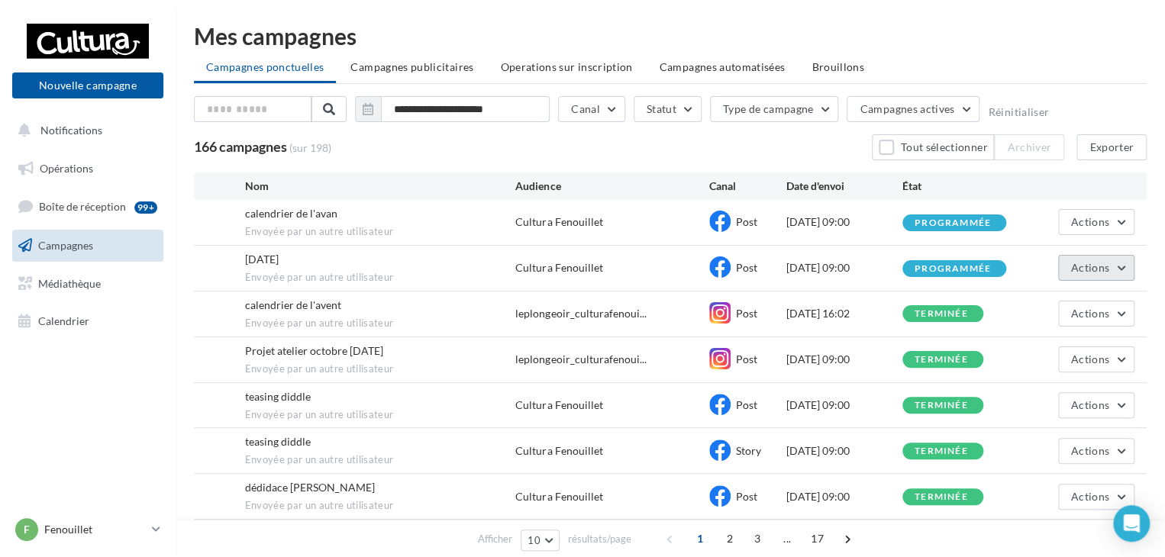
click at [1107, 261] on span "Actions" at bounding box center [1090, 267] width 38 height 13
click at [963, 264] on div "programmée" at bounding box center [952, 269] width 76 height 10
click at [962, 264] on div "programmée" at bounding box center [952, 269] width 76 height 10
click at [150, 529] on link "F Fenouillet [EMAIL_ADDRESS][DOMAIN_NAME]" at bounding box center [87, 529] width 151 height 29
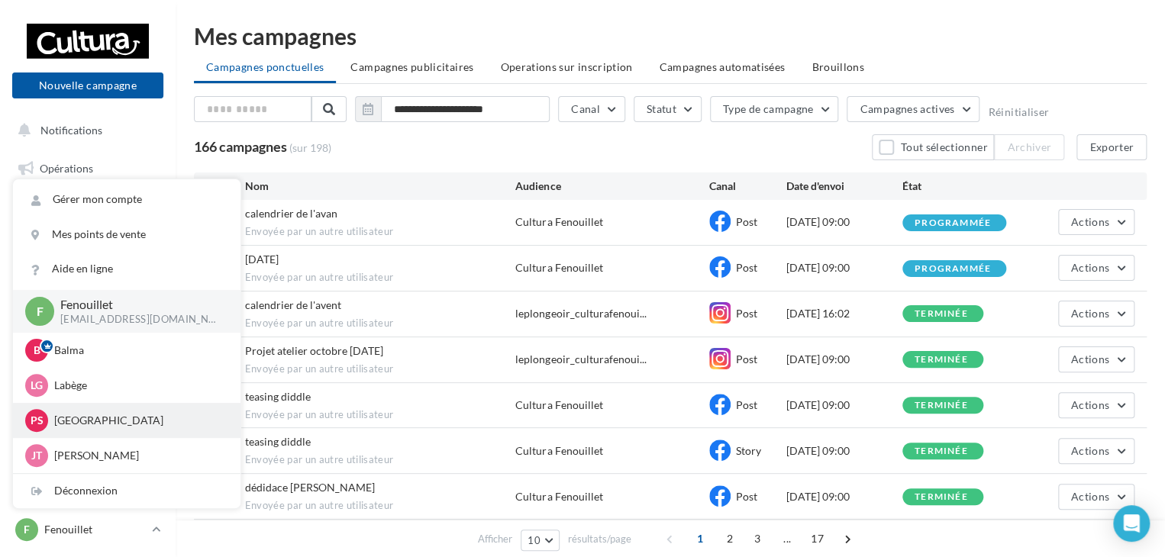
drag, startPoint x: 89, startPoint y: 422, endPoint x: 92, endPoint y: 410, distance: 12.8
click at [89, 421] on p "[GEOGRAPHIC_DATA]" at bounding box center [138, 420] width 168 height 15
